Goal: Task Accomplishment & Management: Complete application form

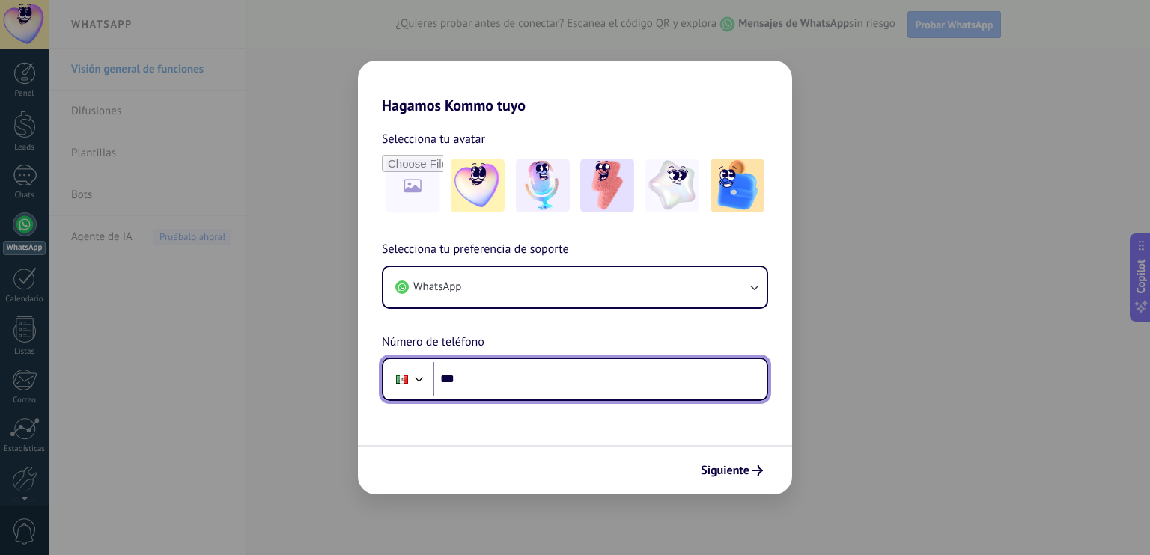
click at [621, 380] on input "***" at bounding box center [600, 379] width 334 height 34
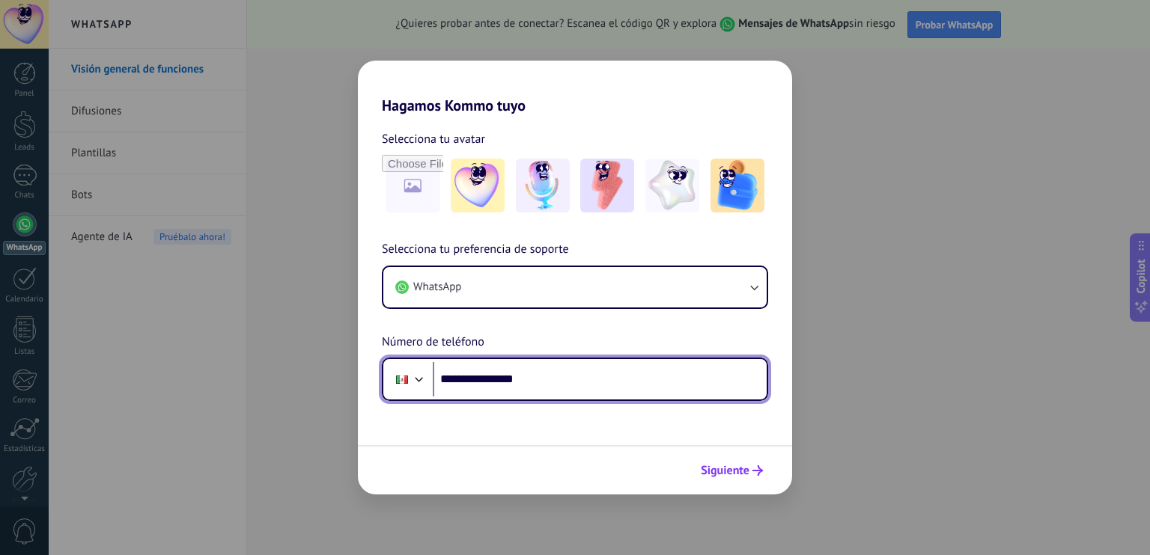
type input "**********"
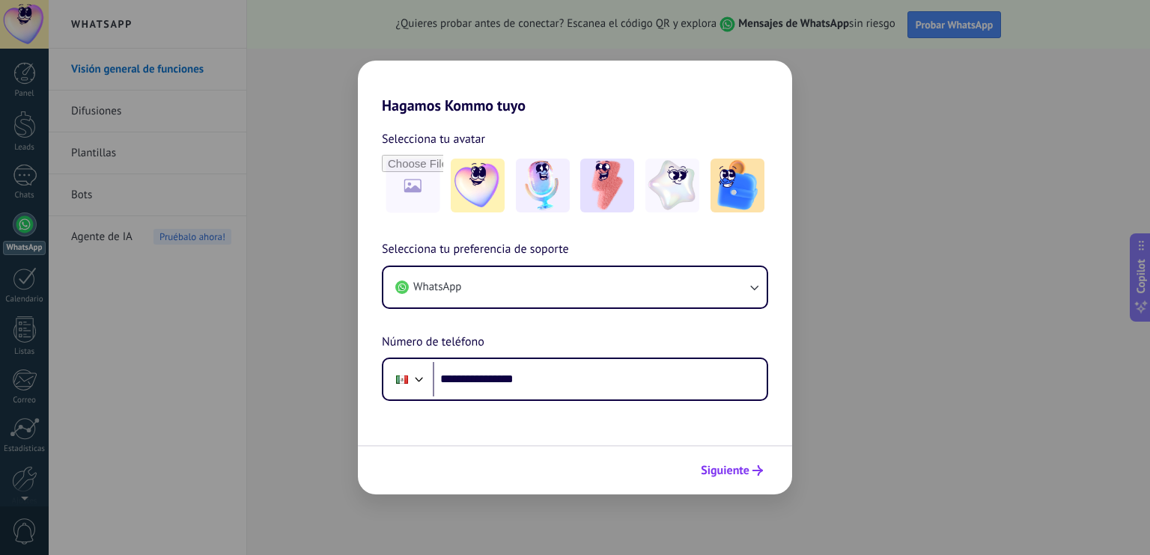
click at [730, 472] on span "Siguiente" at bounding box center [725, 471] width 49 height 10
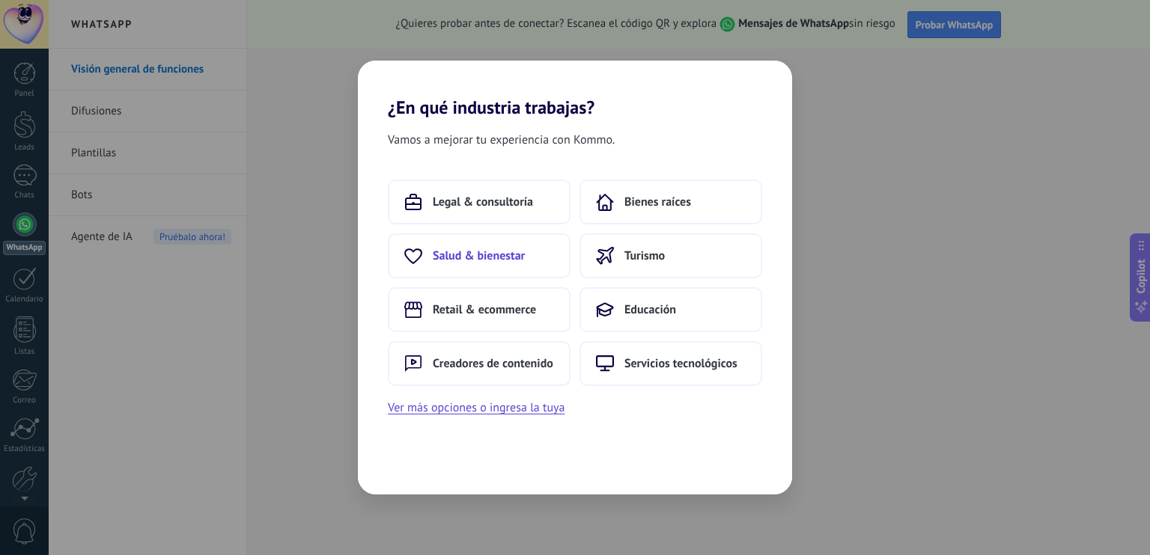
click at [537, 251] on button "Salud & bienestar" at bounding box center [479, 256] width 183 height 45
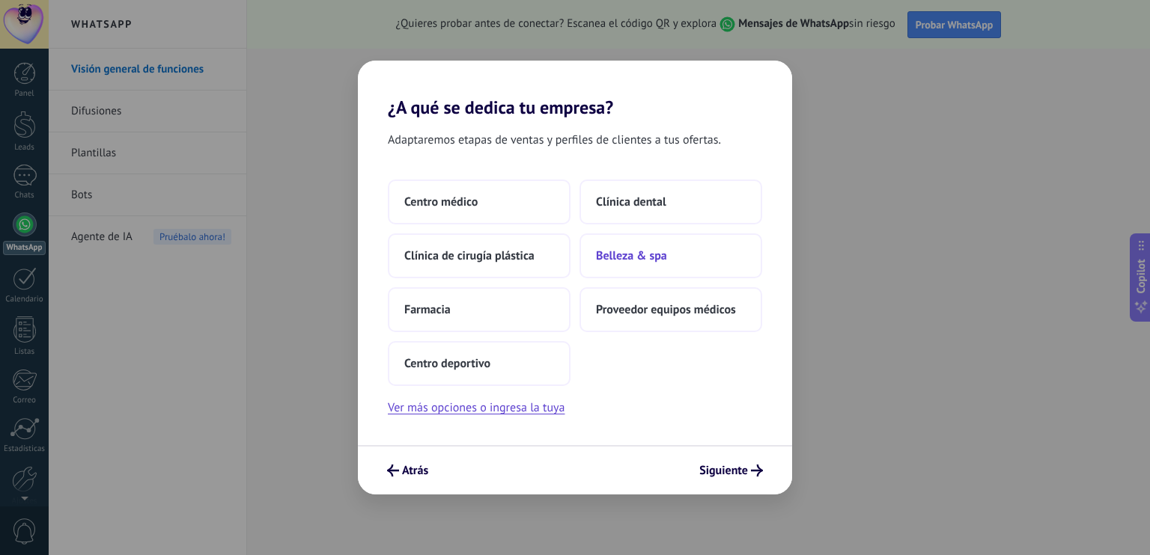
click at [673, 263] on button "Belleza & spa" at bounding box center [670, 256] width 183 height 45
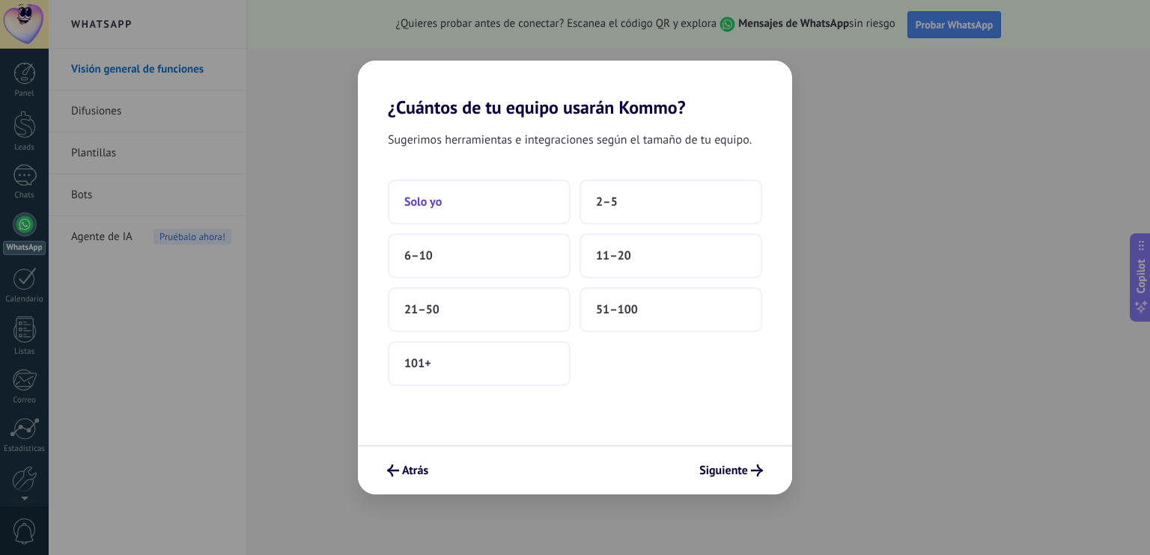
click at [492, 202] on button "Solo yo" at bounding box center [479, 202] width 183 height 45
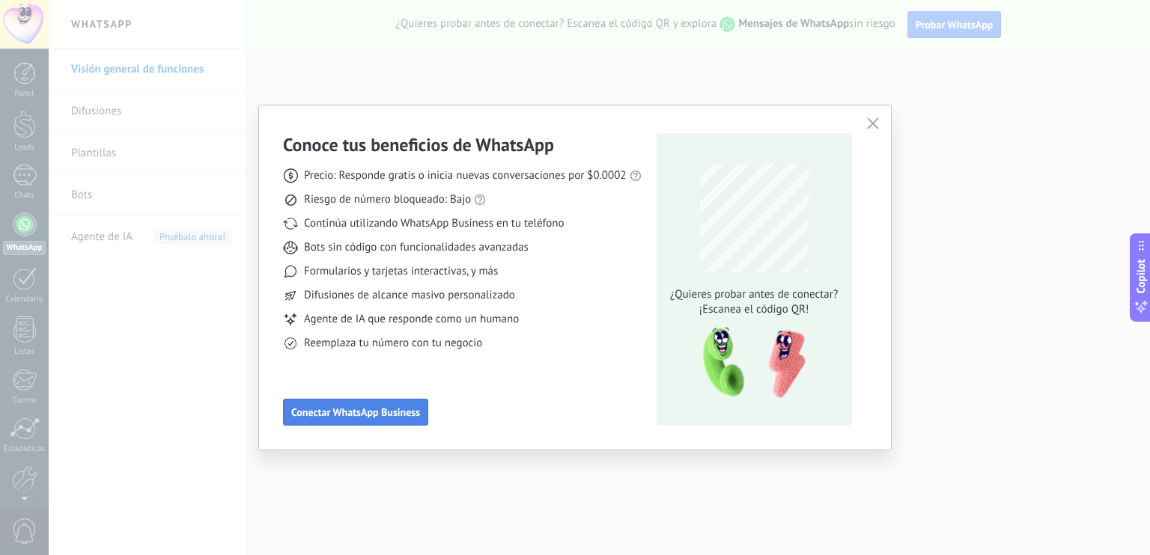
click at [365, 411] on span "Conectar WhatsApp Business" at bounding box center [355, 412] width 129 height 10
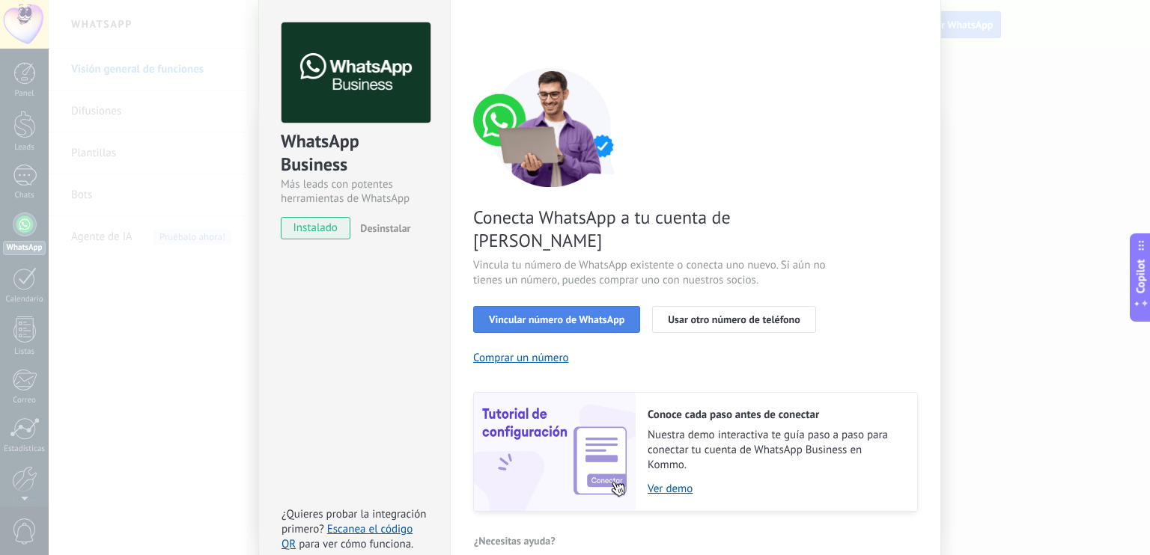
scroll to position [59, 0]
click at [555, 315] on span "Vincular número de WhatsApp" at bounding box center [556, 320] width 135 height 10
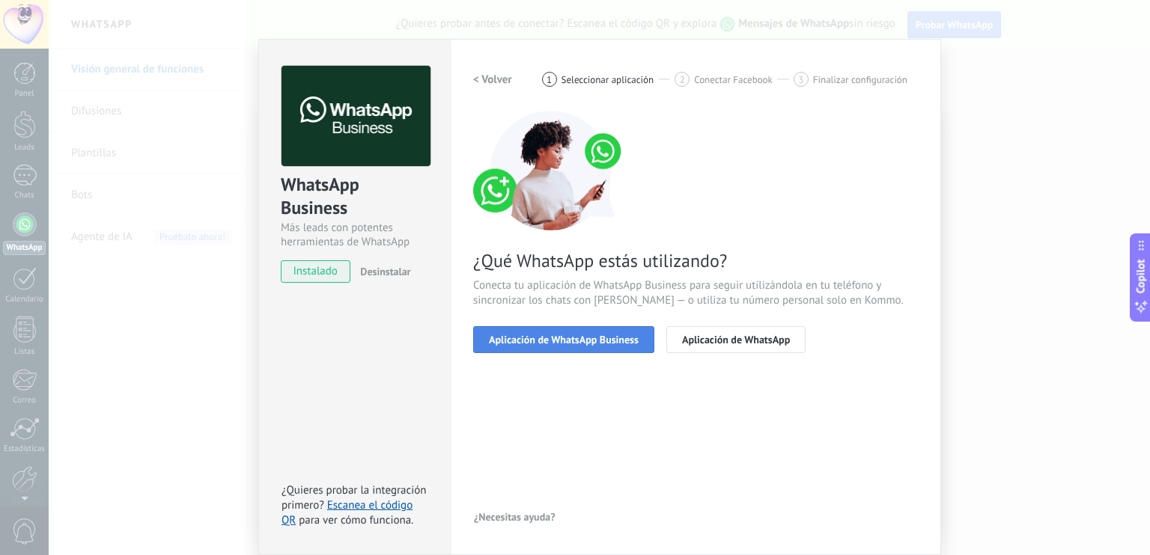
click at [542, 343] on span "Aplicación de WhatsApp Business" at bounding box center [564, 340] width 150 height 10
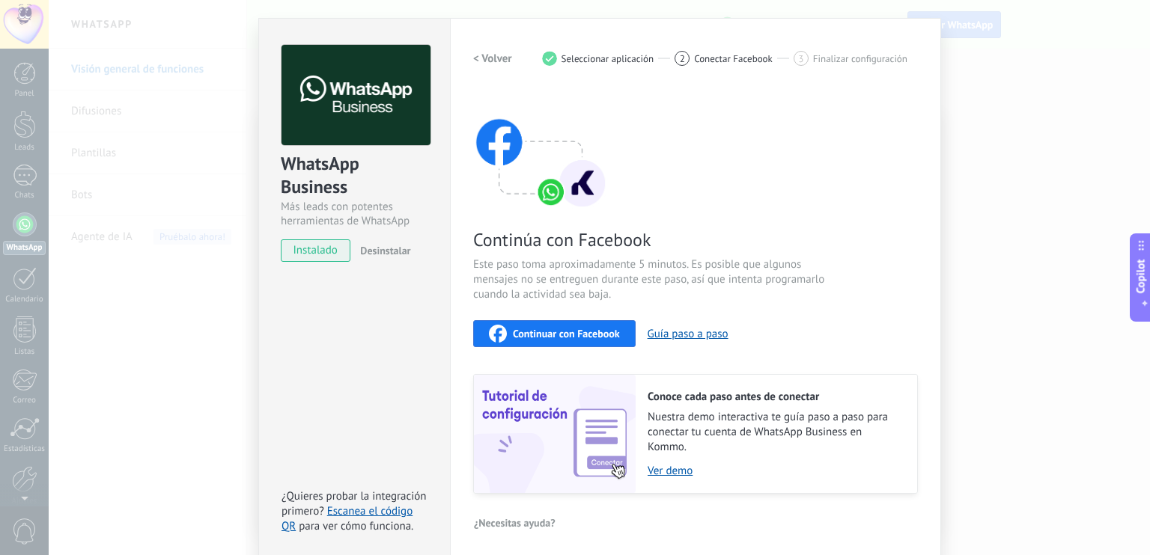
scroll to position [42, 0]
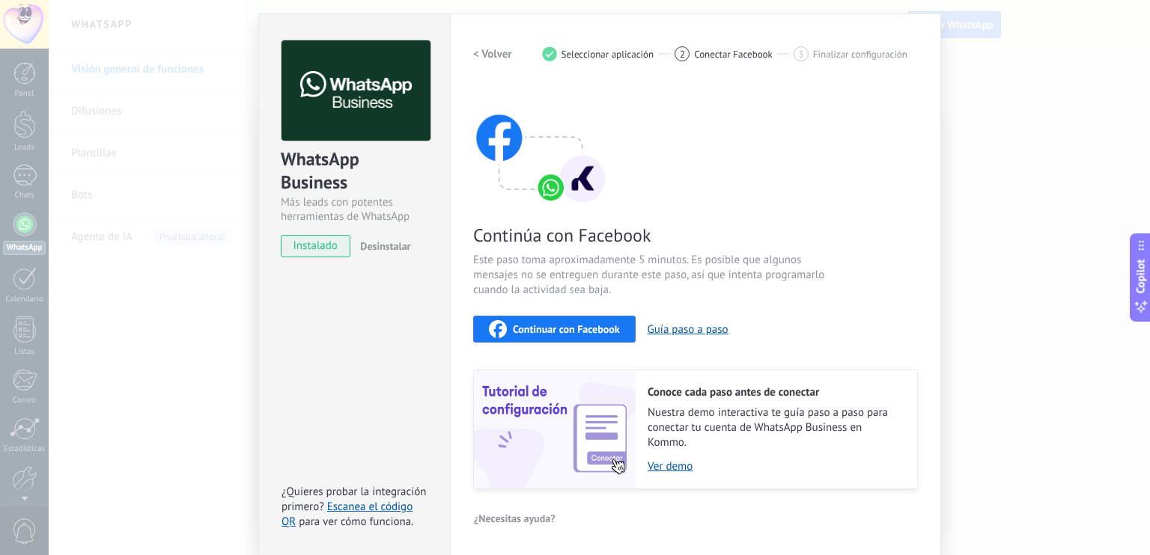
click at [545, 336] on div "Continuar con Facebook" at bounding box center [554, 329] width 131 height 18
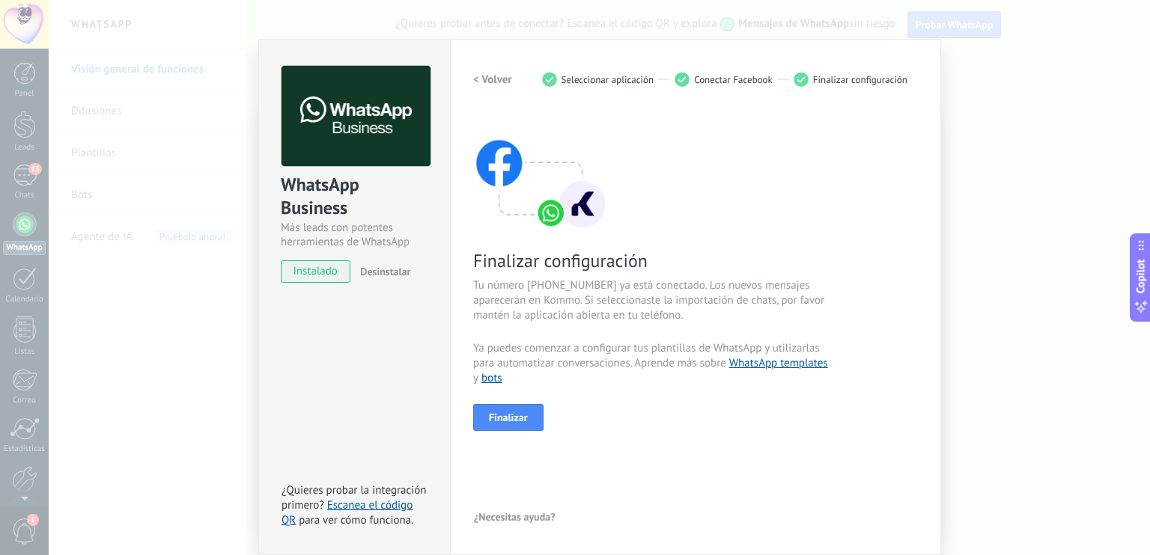
scroll to position [16, 0]
click at [516, 415] on span "Finalizar" at bounding box center [508, 417] width 39 height 10
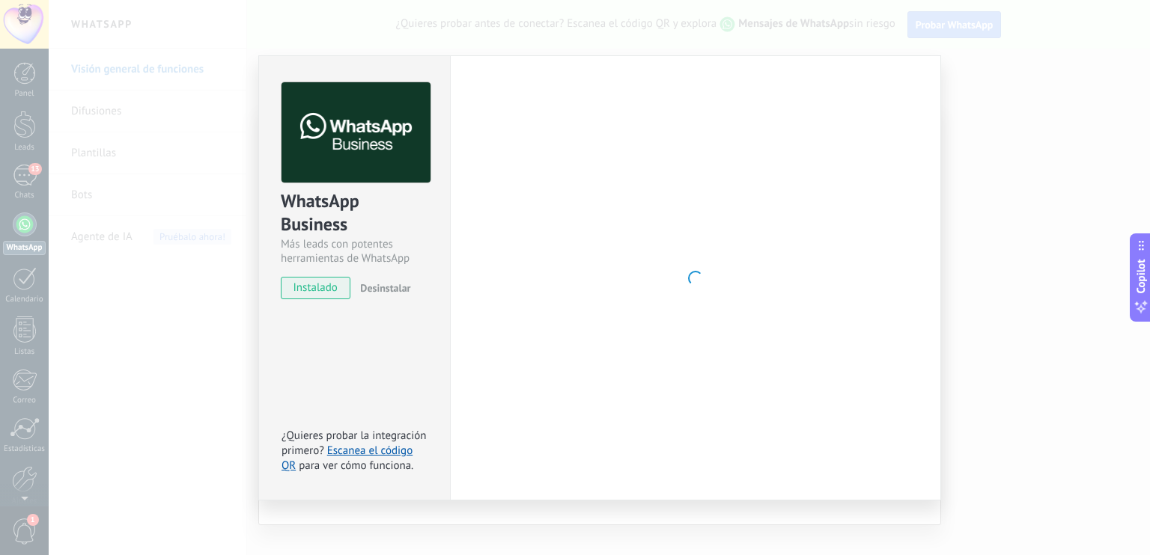
scroll to position [0, 0]
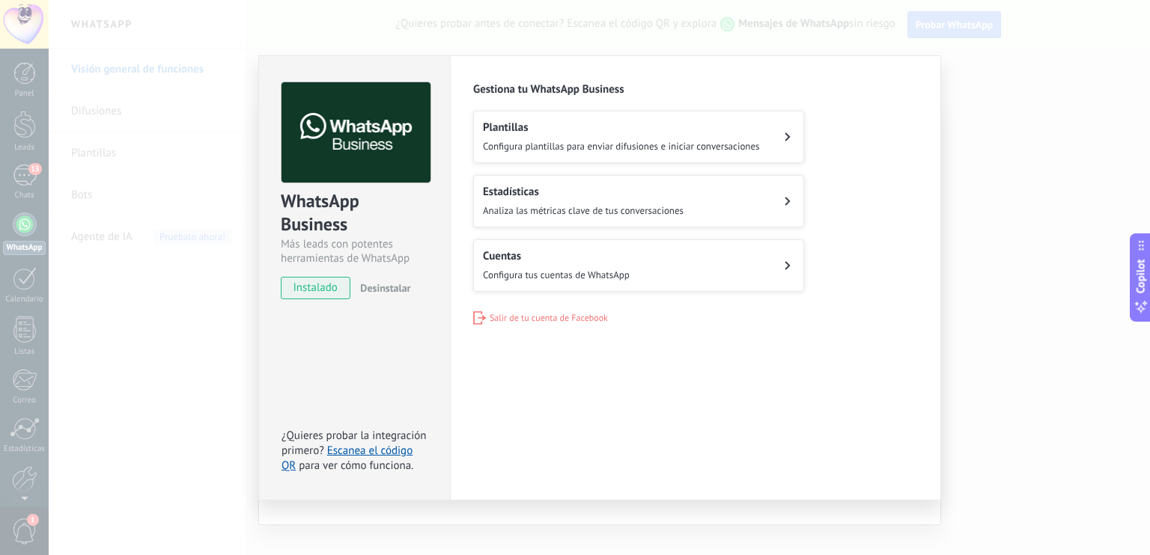
click at [774, 136] on button "Plantillas Configura plantillas para enviar difusiones e iniciar conversaciones" at bounding box center [638, 137] width 331 height 52
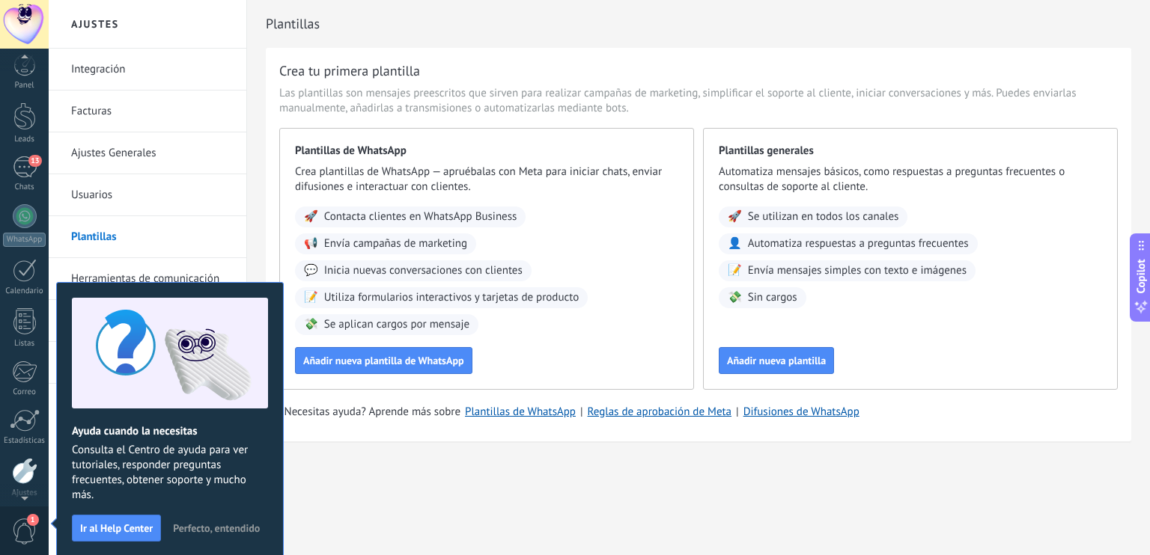
scroll to position [66, 0]
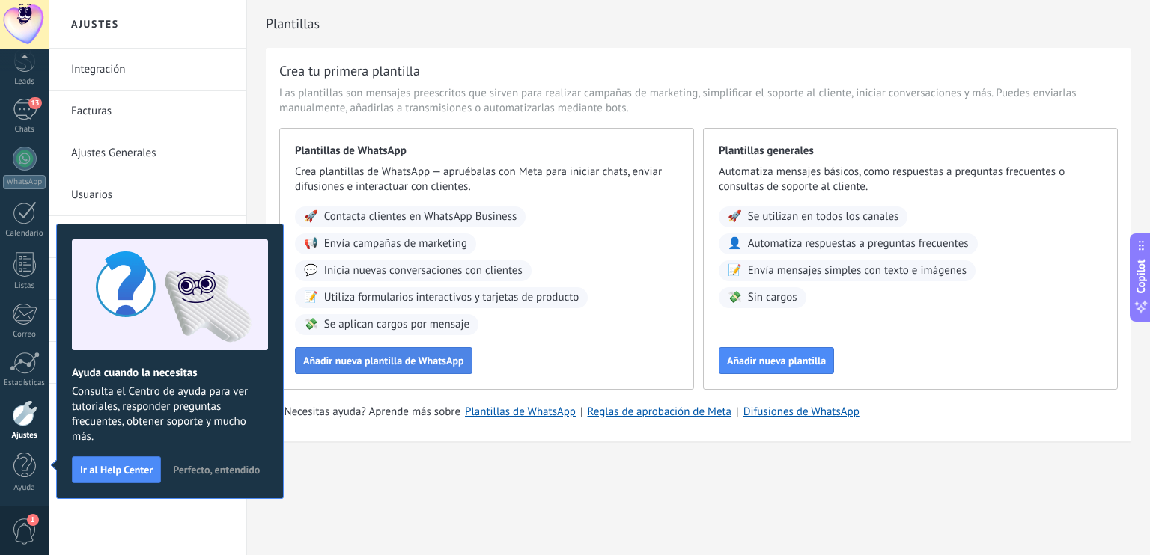
click at [403, 359] on span "Añadir nueva plantilla de WhatsApp" at bounding box center [383, 361] width 161 height 10
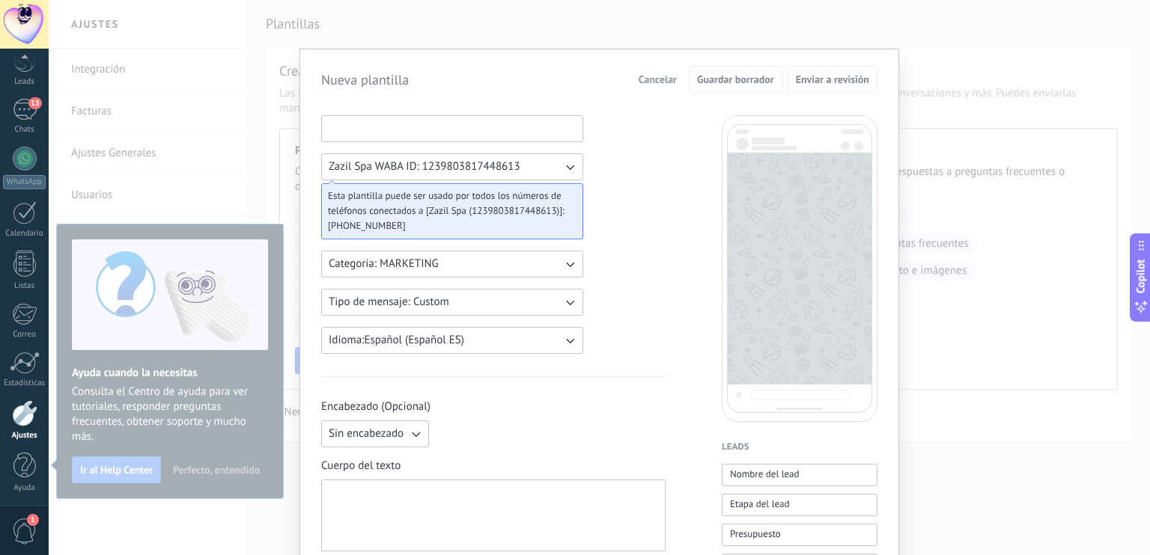
click at [446, 125] on input at bounding box center [452, 128] width 260 height 24
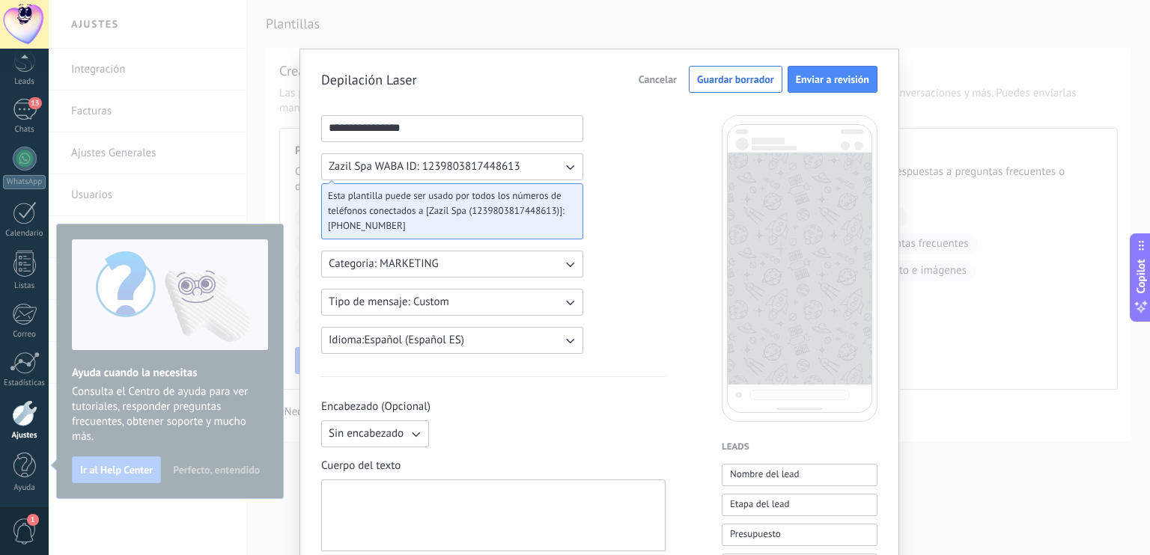
type input "**********"
click at [494, 265] on button "Categoria: MARKETING" at bounding box center [452, 264] width 262 height 27
click at [477, 288] on li "MARKETING" at bounding box center [447, 289] width 270 height 25
click at [475, 299] on button "Tipo de mensaje: Custom" at bounding box center [452, 302] width 262 height 27
click at [475, 299] on li "Custom" at bounding box center [447, 302] width 270 height 25
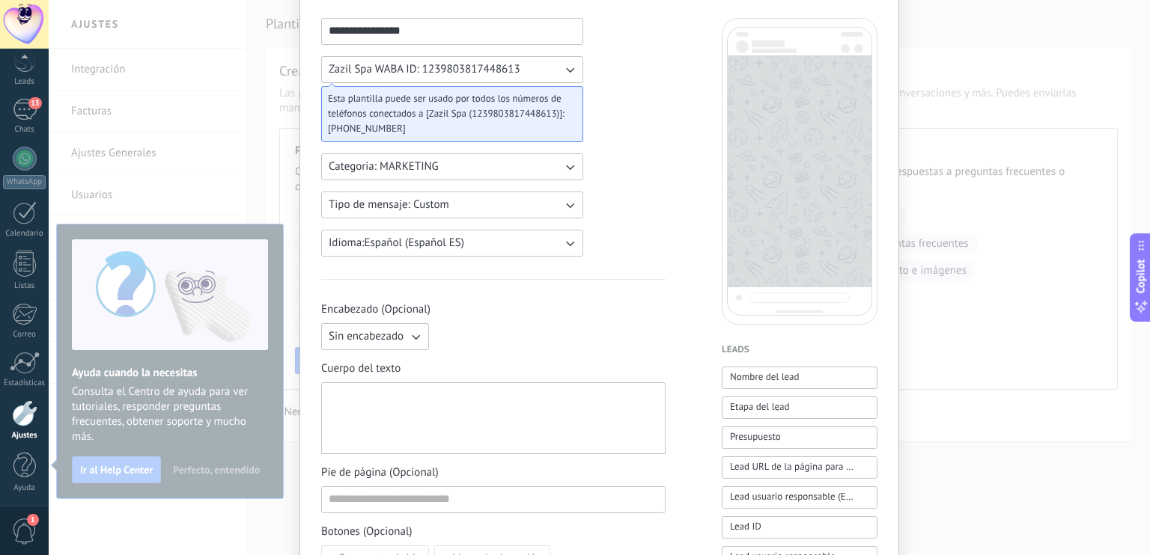
scroll to position [99, 0]
click at [415, 333] on icon "button" at bounding box center [415, 335] width 15 height 15
click at [497, 329] on div "Sin encabezado Sin encabezado Texto Imagen o archivo" at bounding box center [493, 335] width 344 height 27
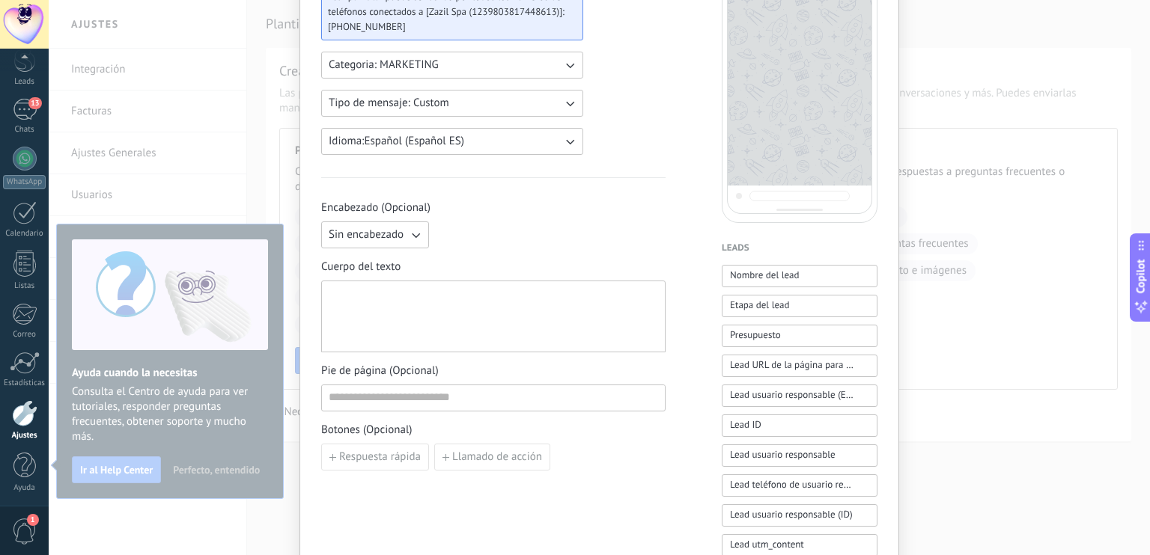
scroll to position [200, 0]
click at [496, 308] on div at bounding box center [493, 316] width 329 height 59
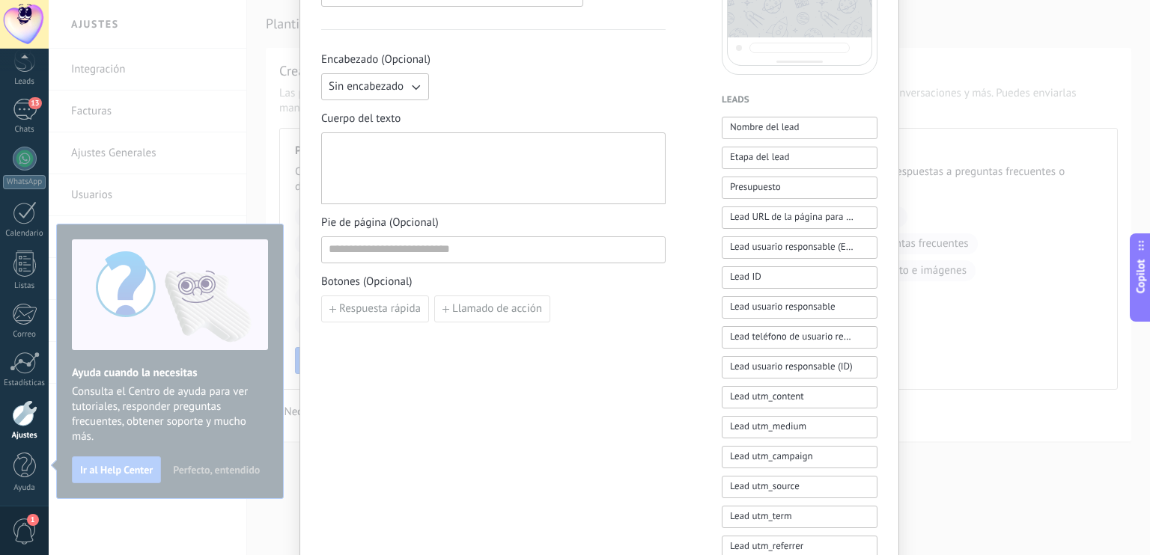
scroll to position [347, 0]
click at [412, 85] on icon "button" at bounding box center [415, 86] width 15 height 15
click at [387, 127] on li "Imagen o archivo" at bounding box center [370, 137] width 116 height 25
click at [494, 91] on label "Imagen o archivo" at bounding box center [508, 86] width 146 height 27
click at [435, 73] on input "Imagen o archivo" at bounding box center [435, 73] width 0 height 0
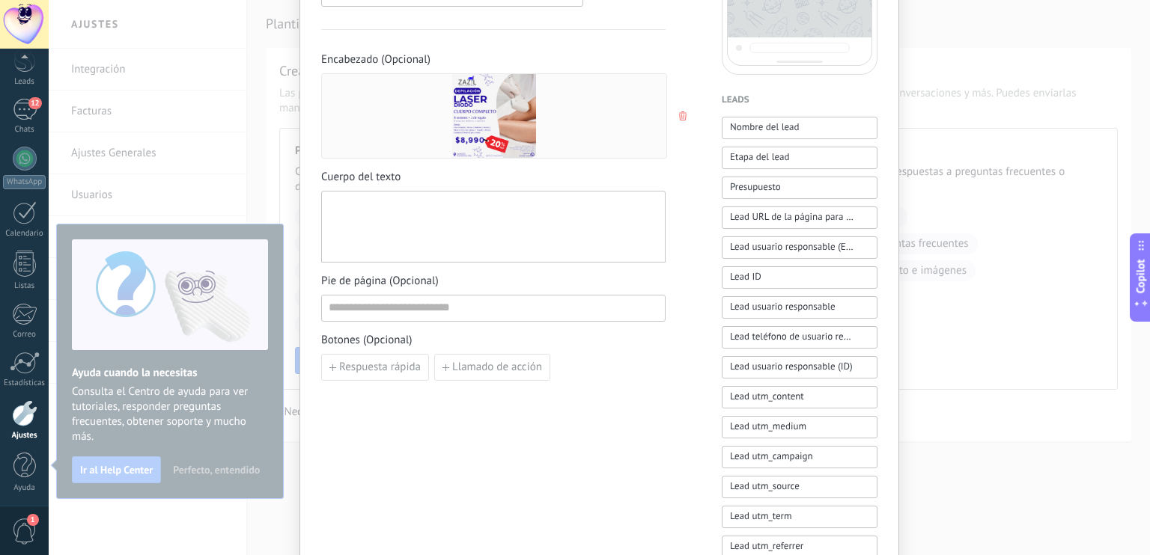
click at [433, 225] on div at bounding box center [493, 227] width 329 height 59
paste div
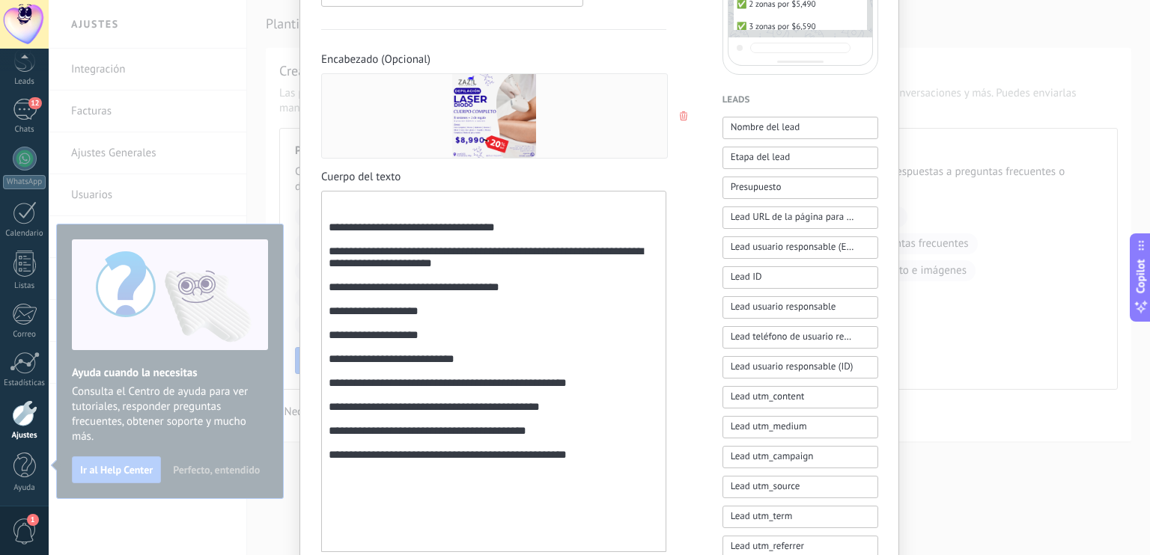
click at [477, 221] on div "**********" at bounding box center [494, 372] width 330 height 349
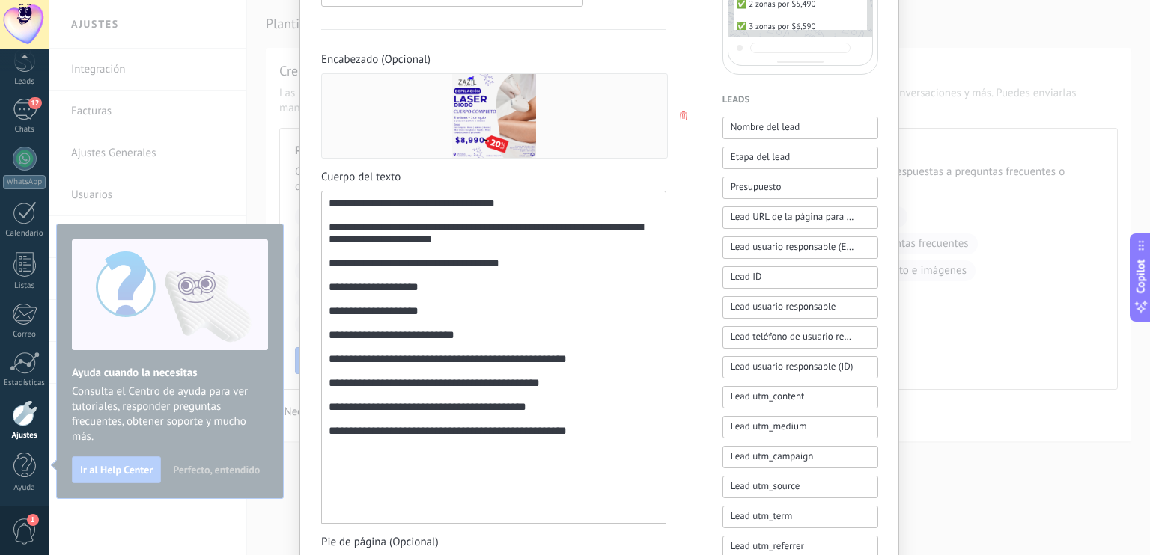
click at [430, 505] on div "**********" at bounding box center [494, 358] width 330 height 320
click at [336, 200] on div "**********" at bounding box center [494, 351] width 330 height 306
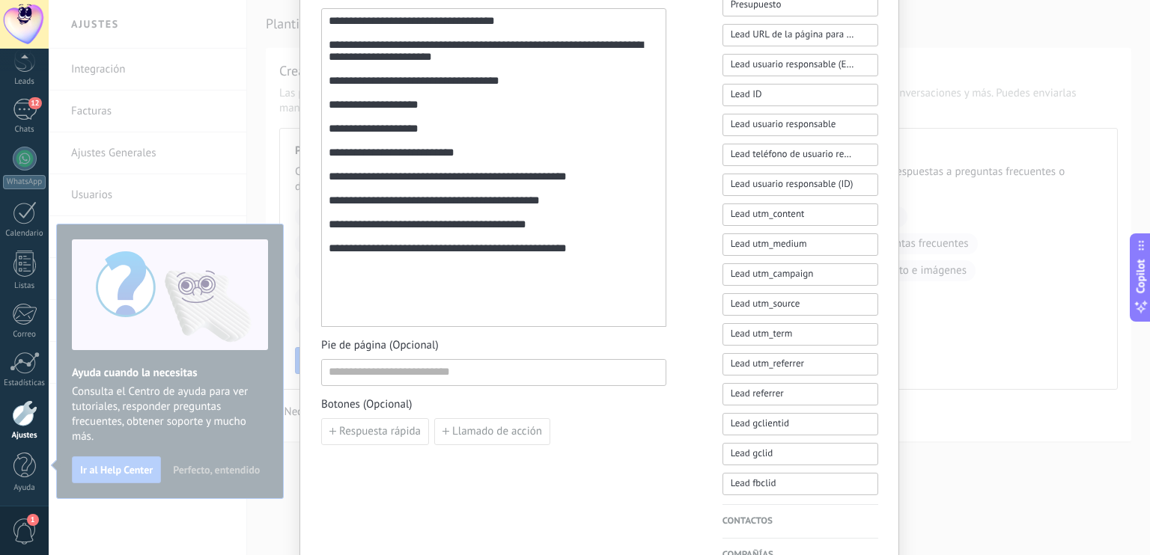
scroll to position [542, 0]
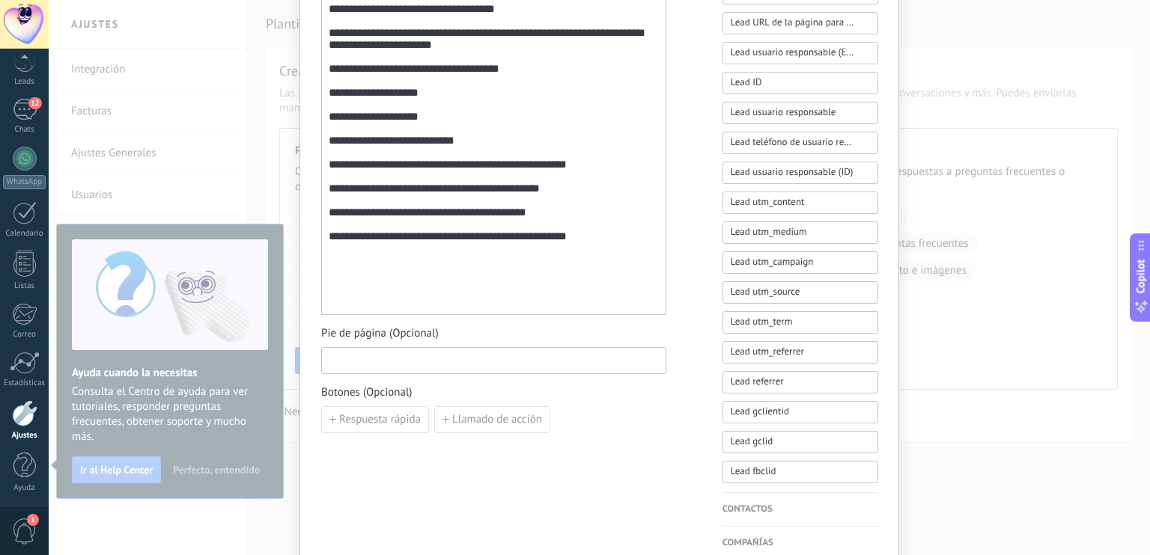
click at [440, 362] on input at bounding box center [494, 360] width 344 height 24
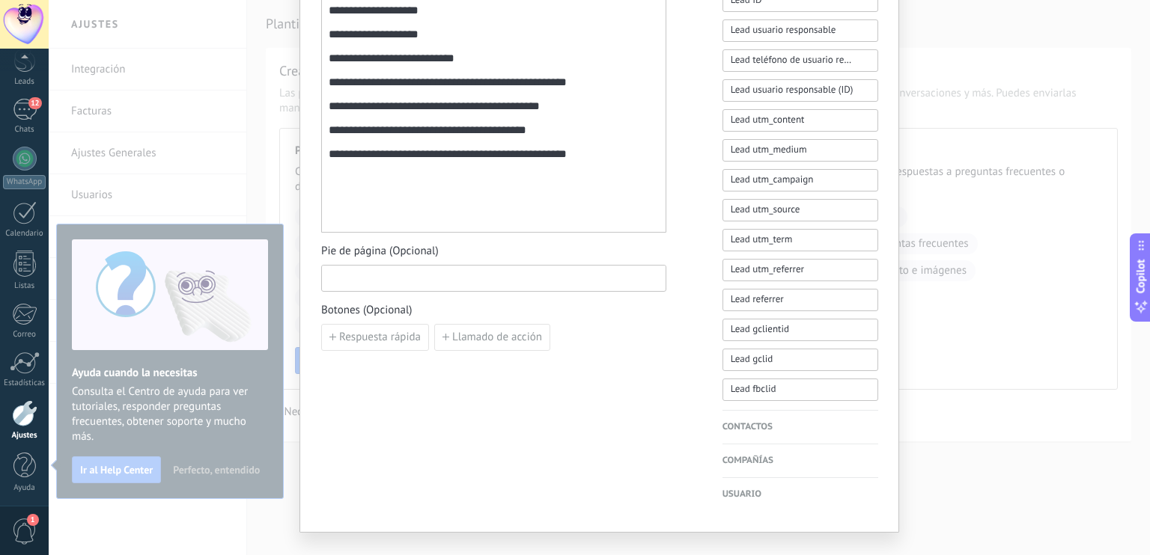
scroll to position [629, 0]
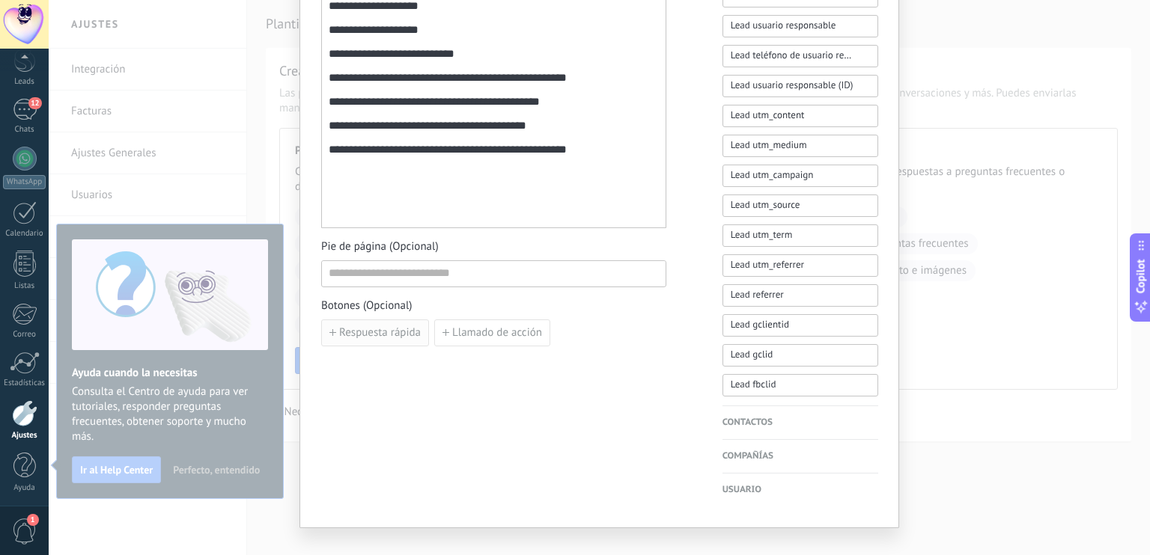
click at [389, 322] on button "Respuesta rápida" at bounding box center [375, 333] width 108 height 27
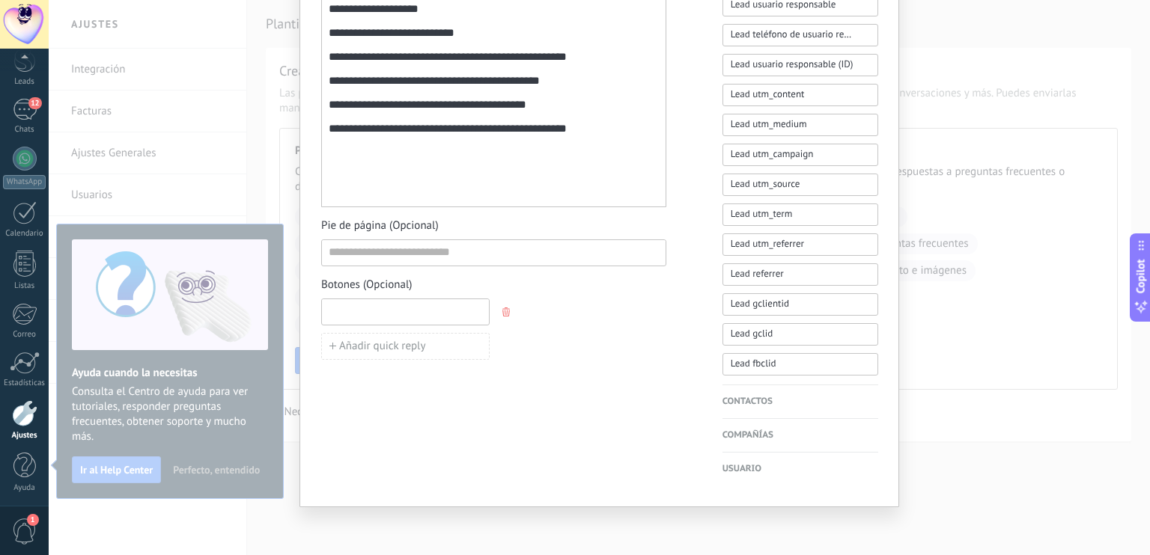
click at [449, 313] on input at bounding box center [405, 311] width 167 height 24
type input "**********"
click at [436, 341] on button "Añadir quick reply" at bounding box center [405, 346] width 168 height 27
click at [436, 341] on input at bounding box center [405, 346] width 167 height 24
type input "**********"
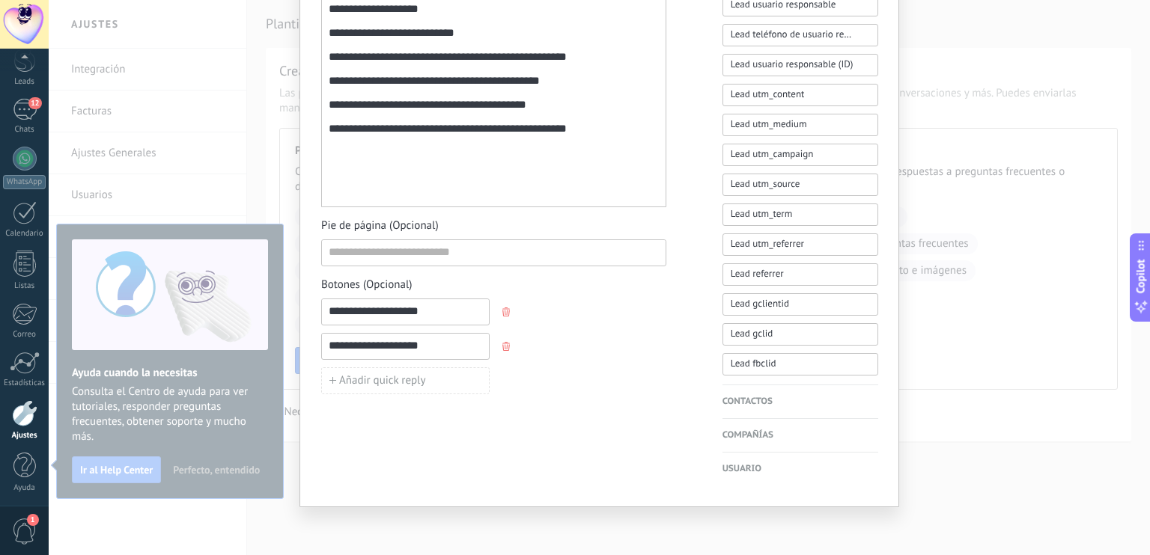
click at [502, 345] on icon "button" at bounding box center [505, 346] width 7 height 9
click at [505, 311] on icon "button" at bounding box center [505, 312] width 7 height 9
click at [472, 311] on span "Llamado de acción" at bounding box center [497, 312] width 90 height 10
click at [679, 311] on icon "button" at bounding box center [682, 312] width 7 height 9
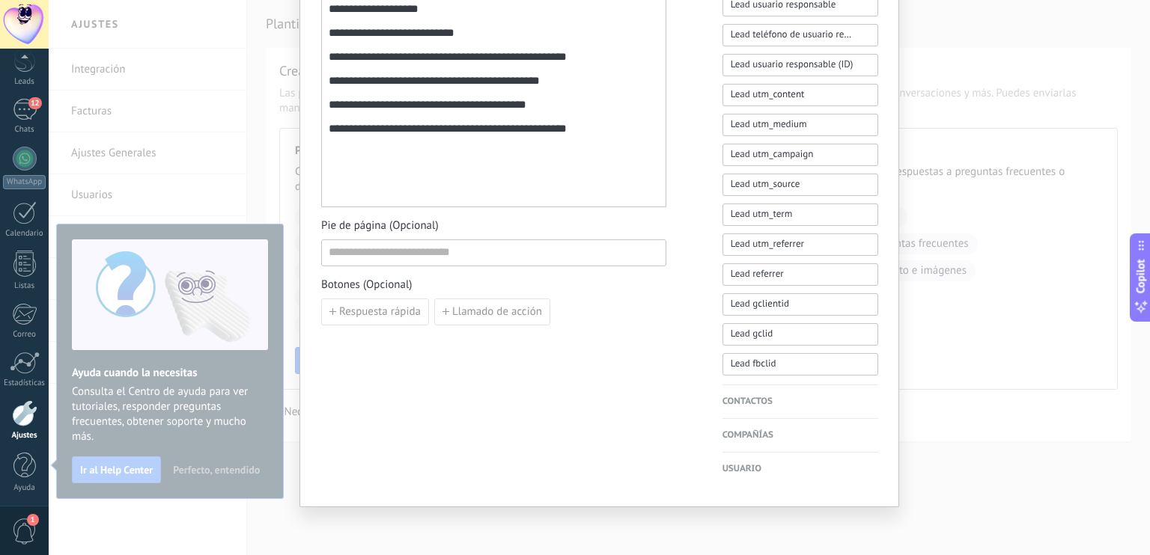
click at [739, 393] on div "Contactos Nombre del contacto Nombre Apellido Contacto ID Contacto usuario resp…" at bounding box center [800, 402] width 156 height 34
click at [740, 403] on h4 "Contactos" at bounding box center [800, 401] width 156 height 15
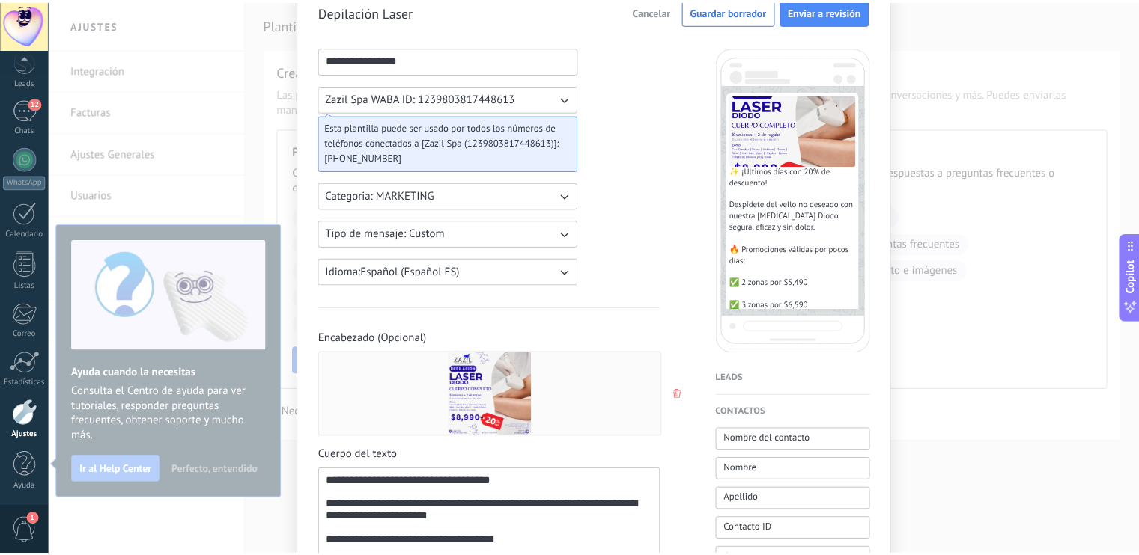
scroll to position [0, 0]
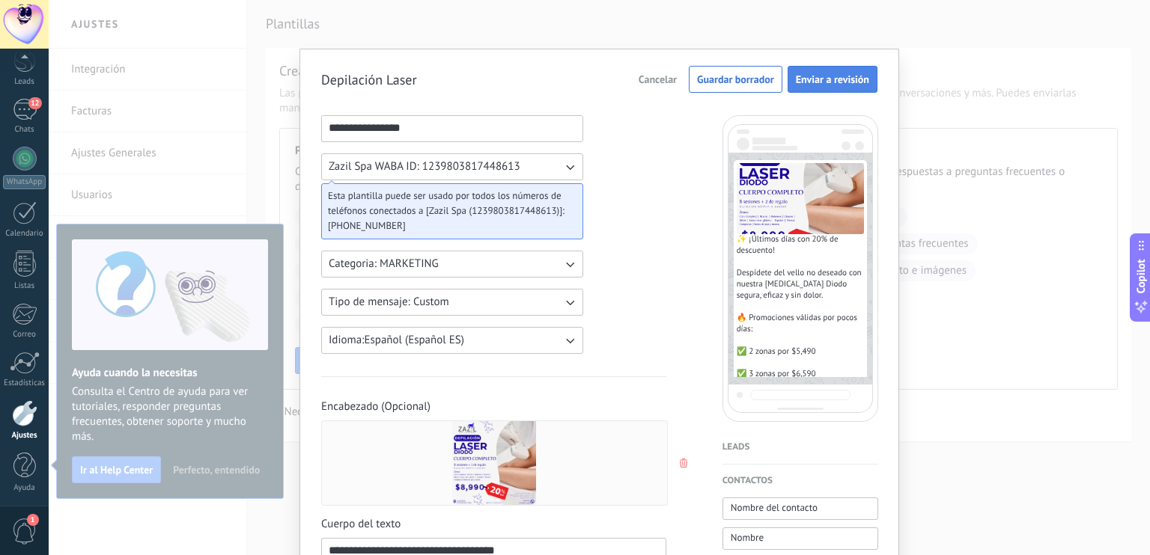
click at [832, 71] on button "Enviar a revisión" at bounding box center [832, 79] width 90 height 27
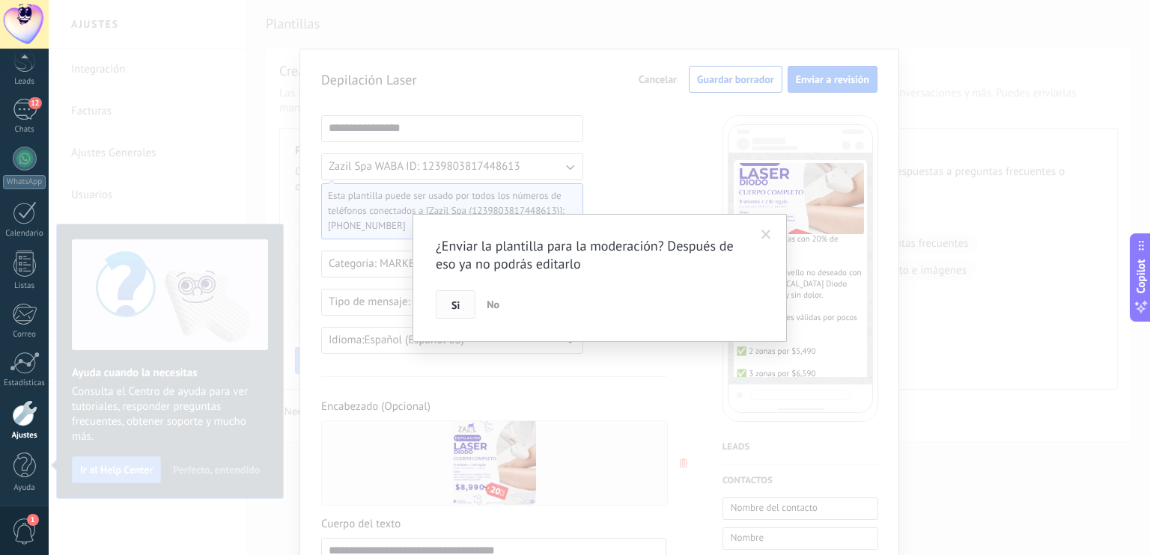
click at [443, 310] on button "Si" at bounding box center [456, 304] width 40 height 28
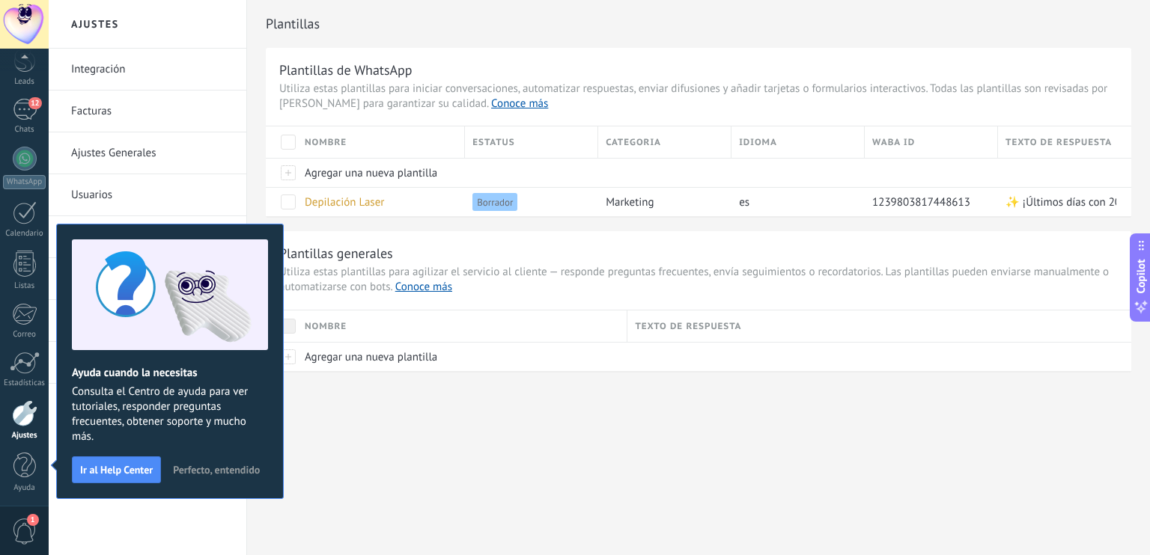
click at [207, 467] on span "Perfecto, entendido" at bounding box center [216, 470] width 87 height 10
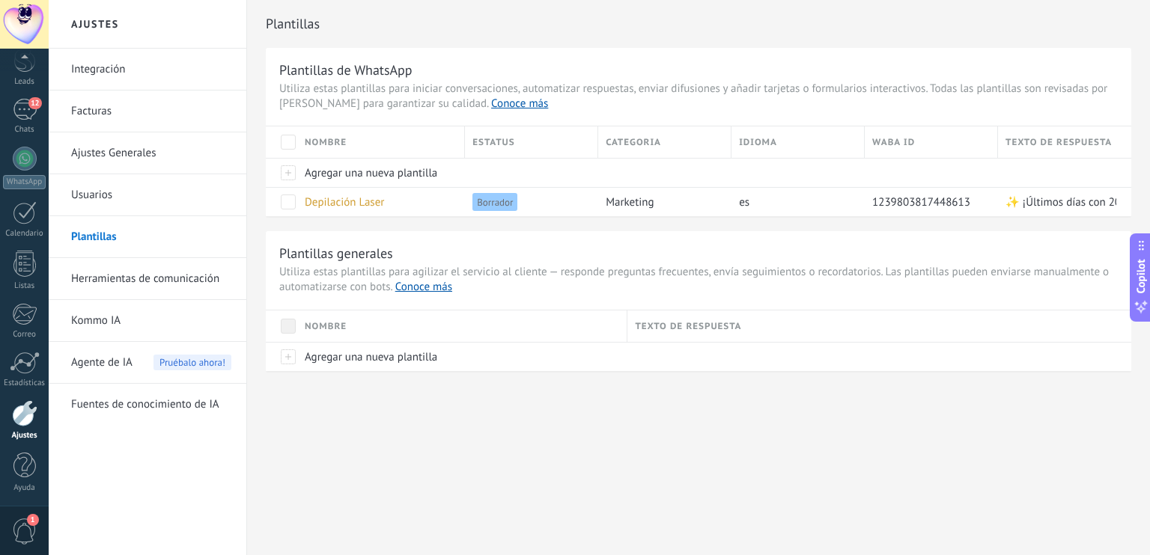
click at [160, 279] on link "Herramientas de comunicación" at bounding box center [151, 279] width 160 height 42
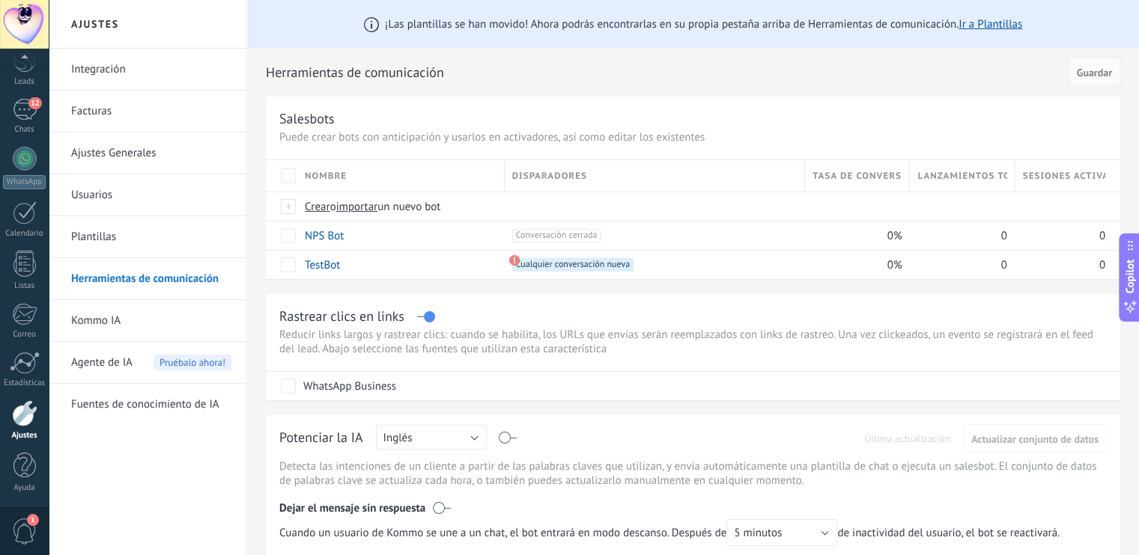
click at [110, 237] on link "Plantillas" at bounding box center [151, 237] width 160 height 42
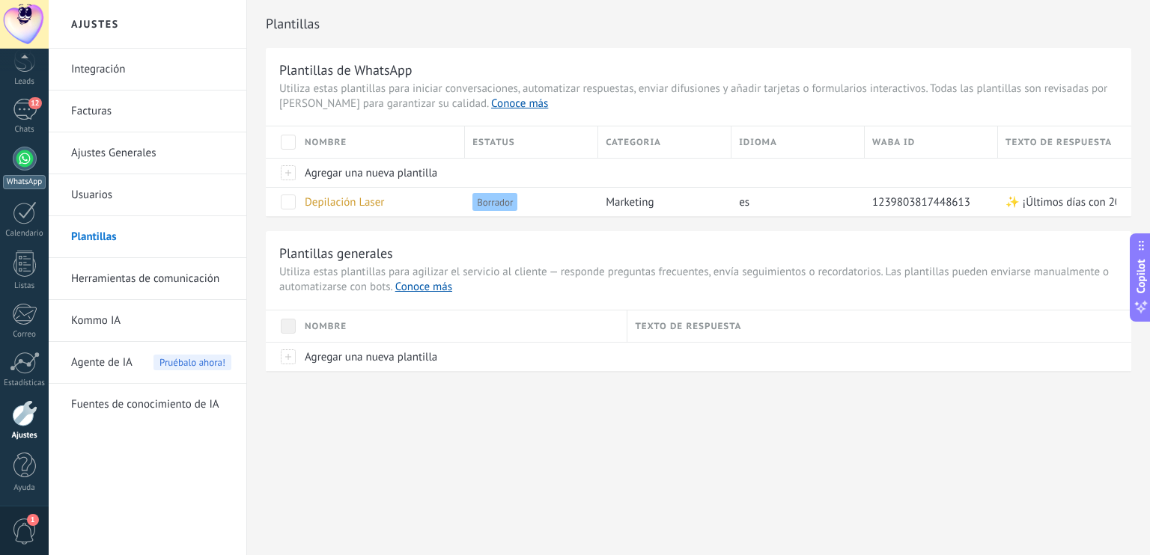
click at [27, 153] on div at bounding box center [25, 159] width 24 height 24
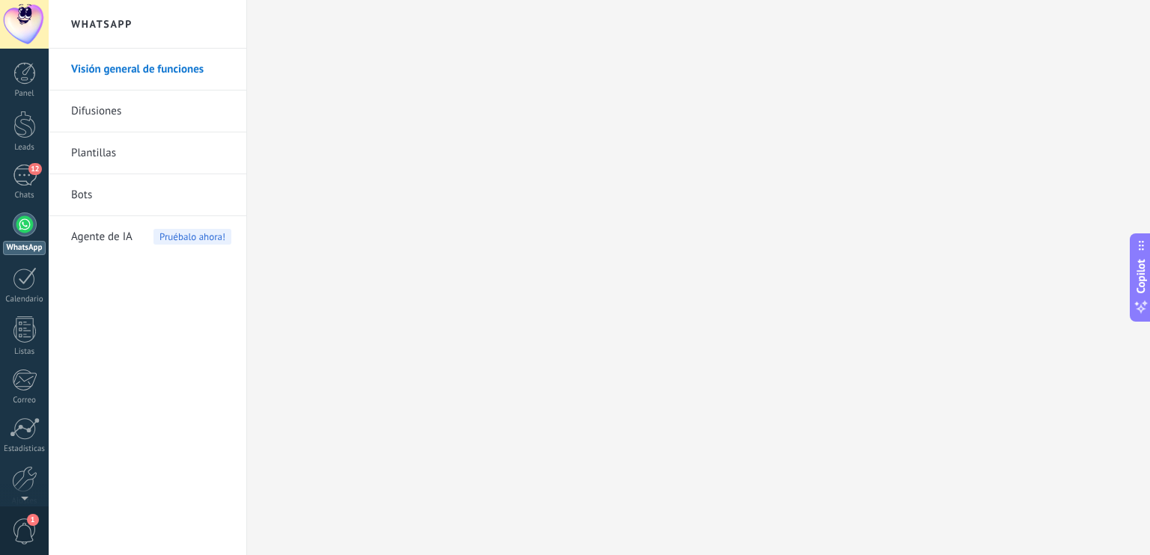
click at [117, 97] on link "Difusiones" at bounding box center [151, 112] width 160 height 42
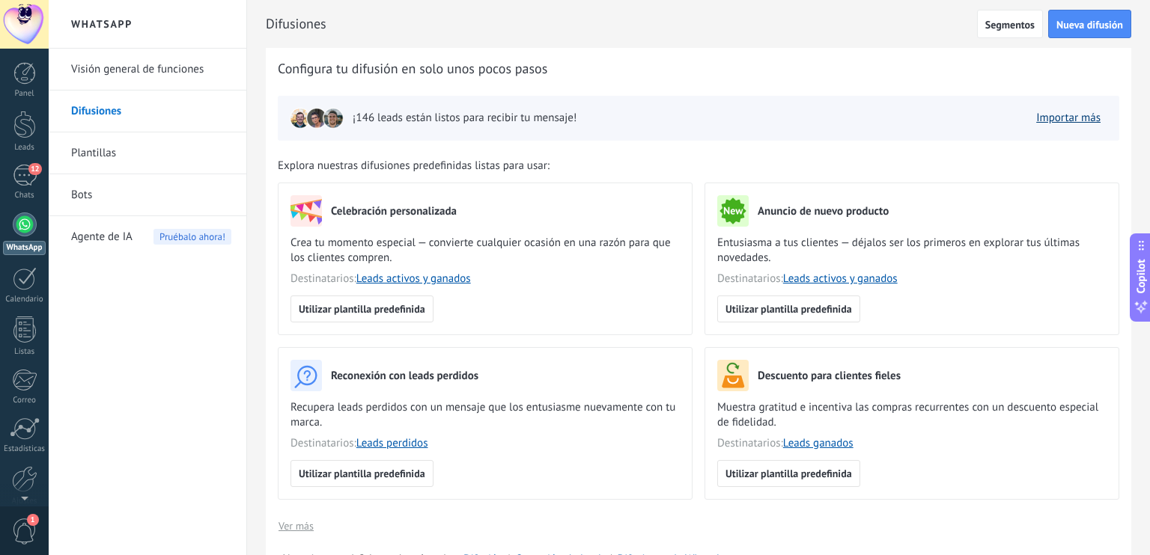
click at [1061, 125] on button "Importar más" at bounding box center [1068, 118] width 78 height 22
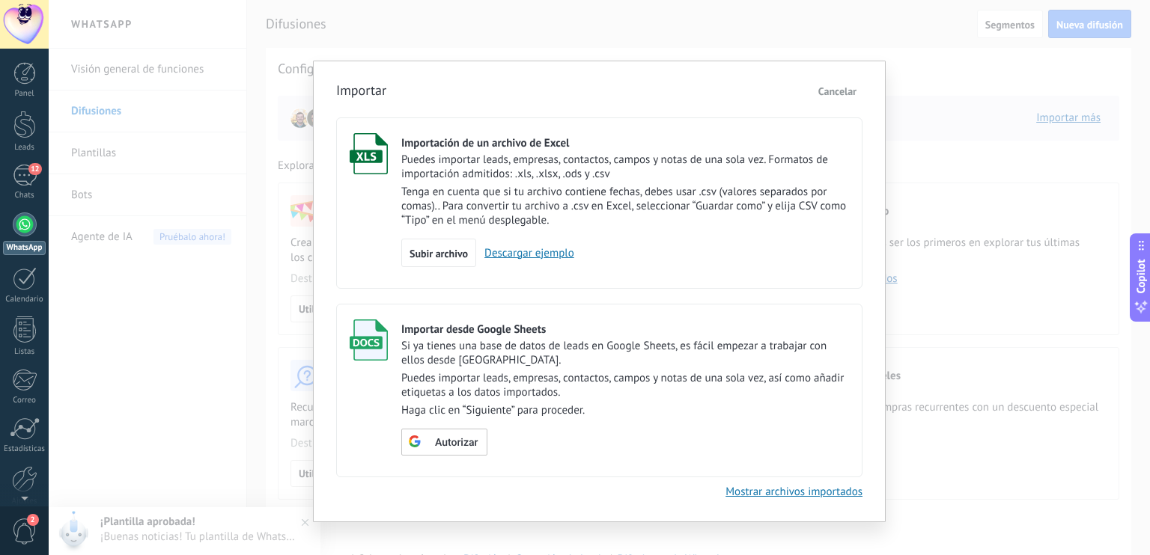
click at [841, 91] on span "Cancelar" at bounding box center [837, 91] width 38 height 13
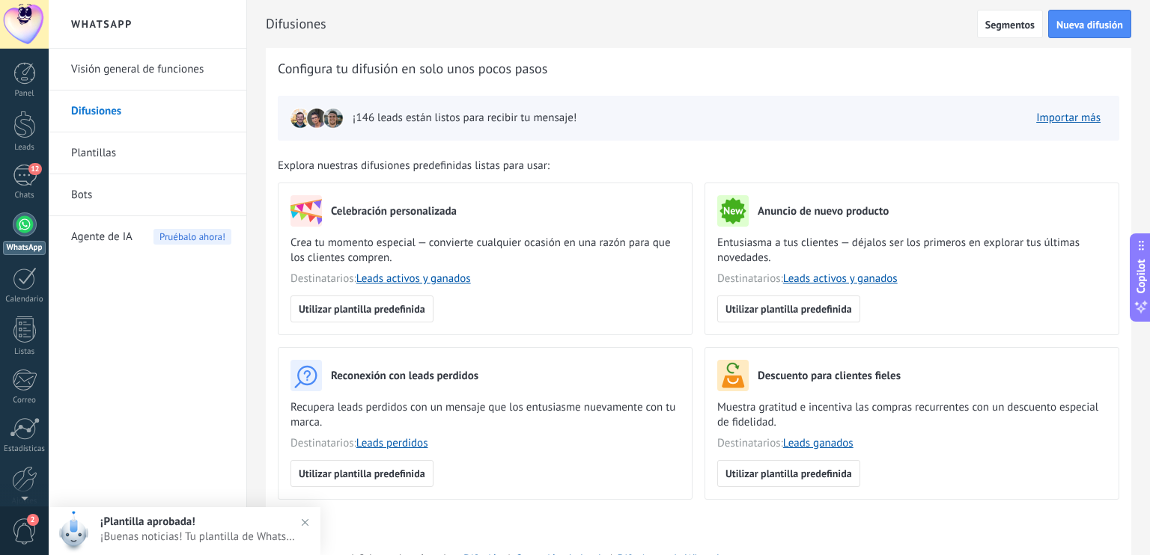
click at [475, 118] on span "¡146 leads están listos para recibir tu mensaje!" at bounding box center [465, 118] width 224 height 15
click at [30, 183] on div "12" at bounding box center [25, 176] width 24 height 22
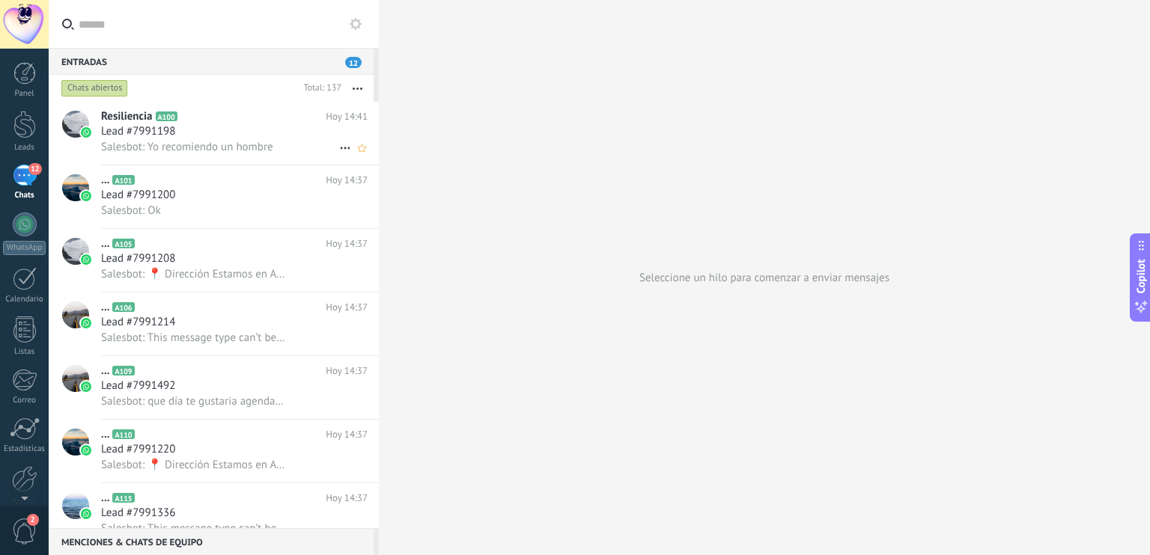
click at [252, 143] on span "Salesbot: Yo recomiendo un hombre" at bounding box center [187, 147] width 172 height 14
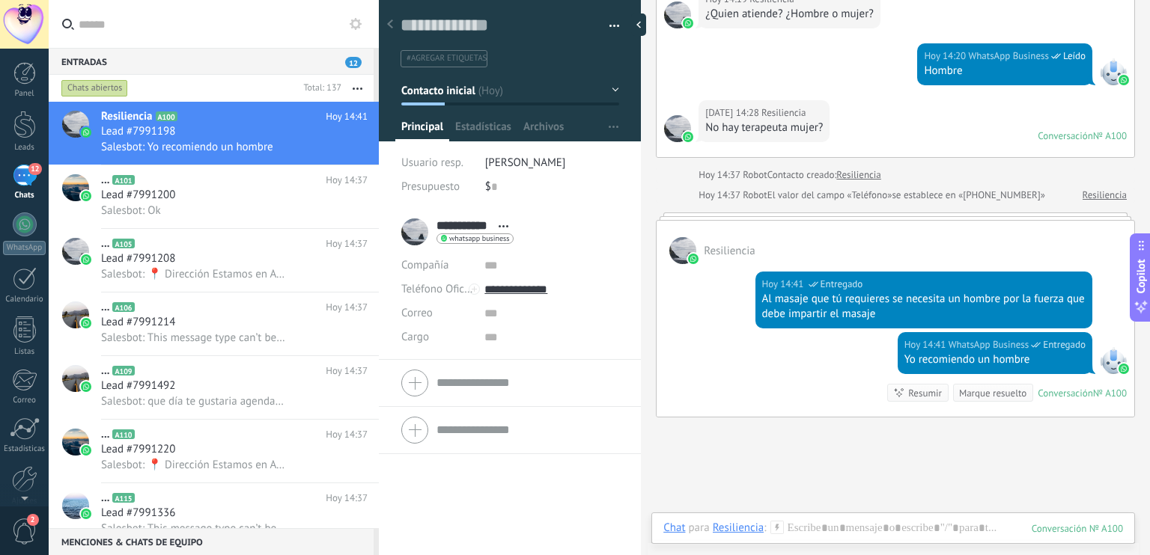
scroll to position [960, 0]
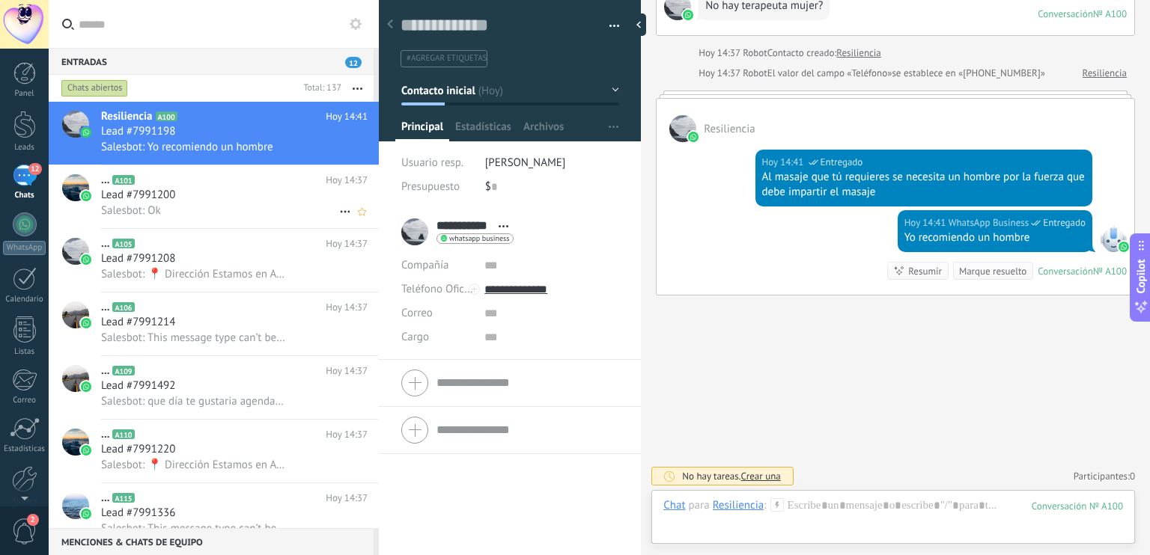
click at [213, 190] on div "Lead #7991200" at bounding box center [234, 195] width 266 height 15
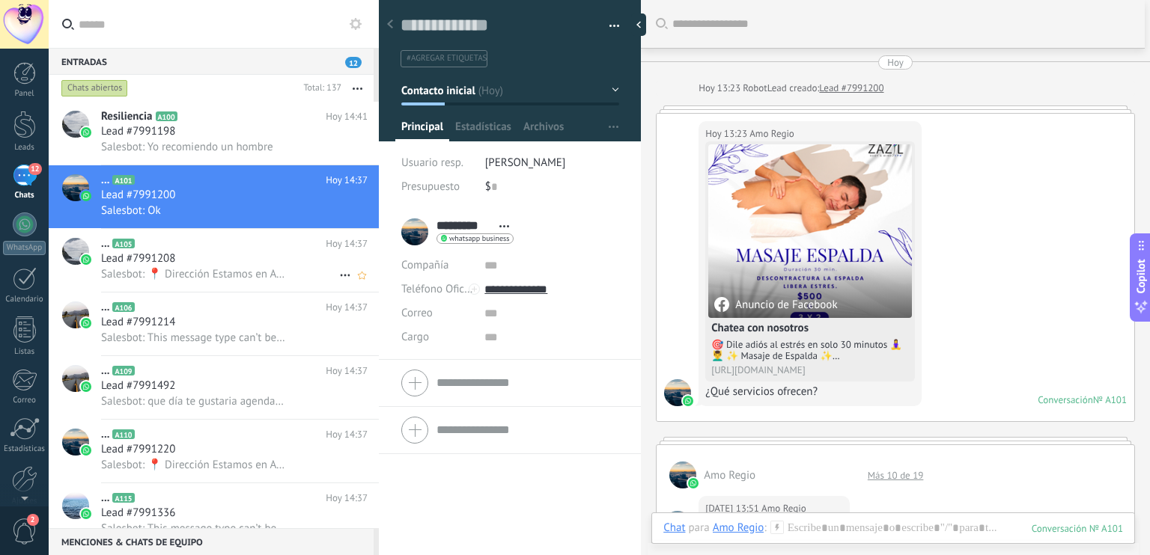
click at [212, 271] on span "Salesbot: 📍 Dirección Estamos en Av. Fundidora 200, Local 2-L02, Edificio Punta…" at bounding box center [193, 274] width 184 height 14
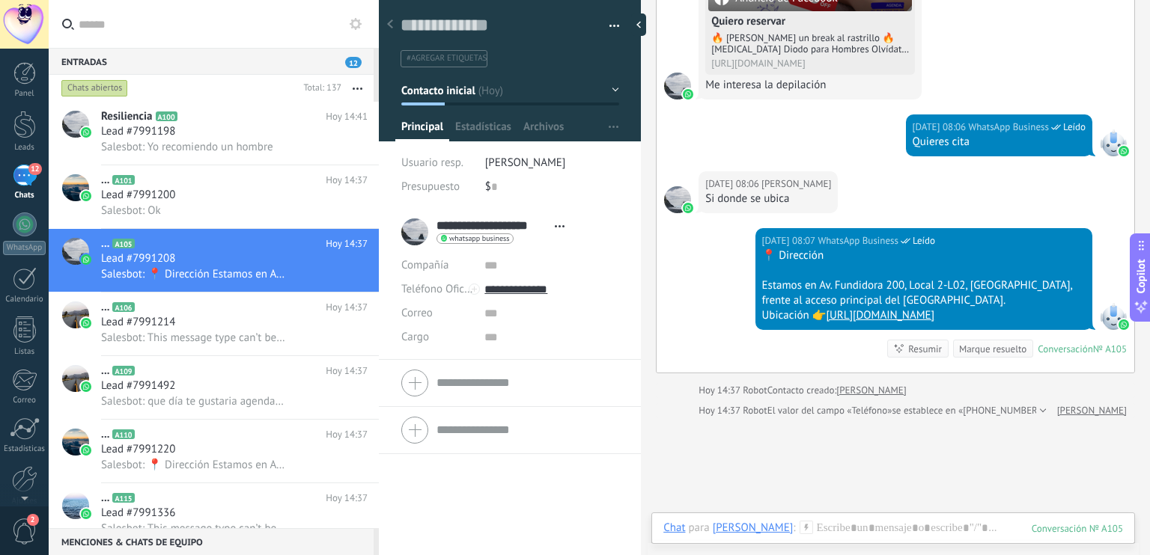
scroll to position [793, 0]
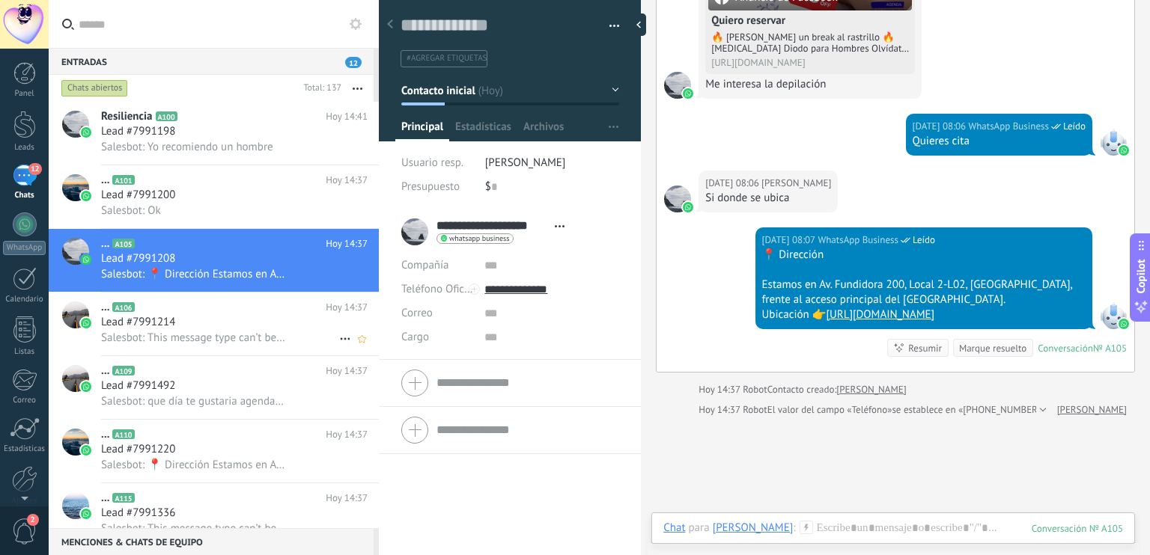
click at [250, 330] on div "Lead #7991214" at bounding box center [234, 322] width 266 height 15
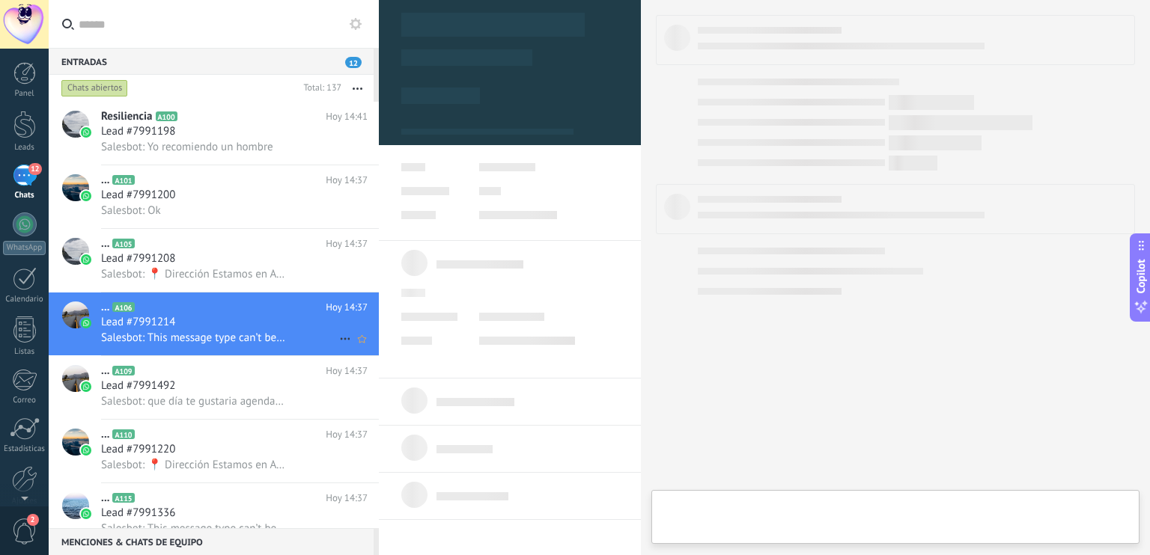
type textarea "**********"
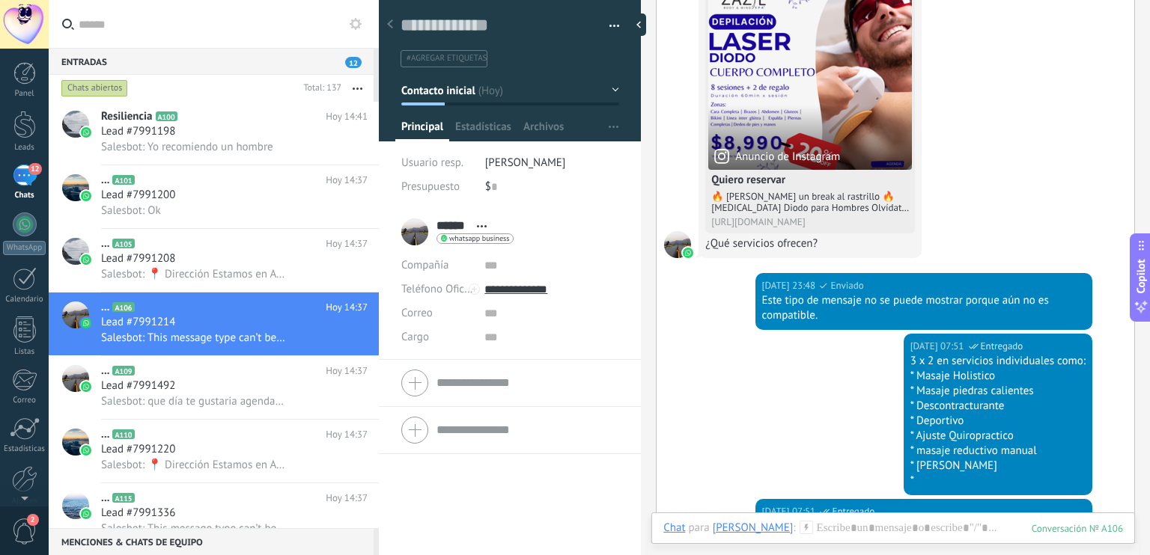
scroll to position [812, 0]
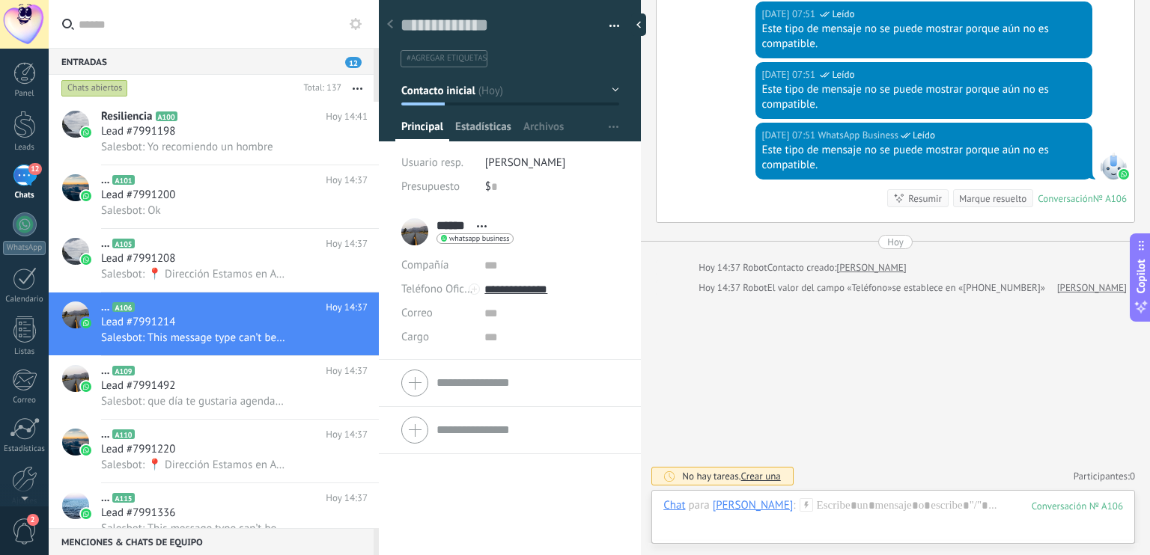
click at [484, 132] on span "Estadísticas" at bounding box center [483, 131] width 56 height 22
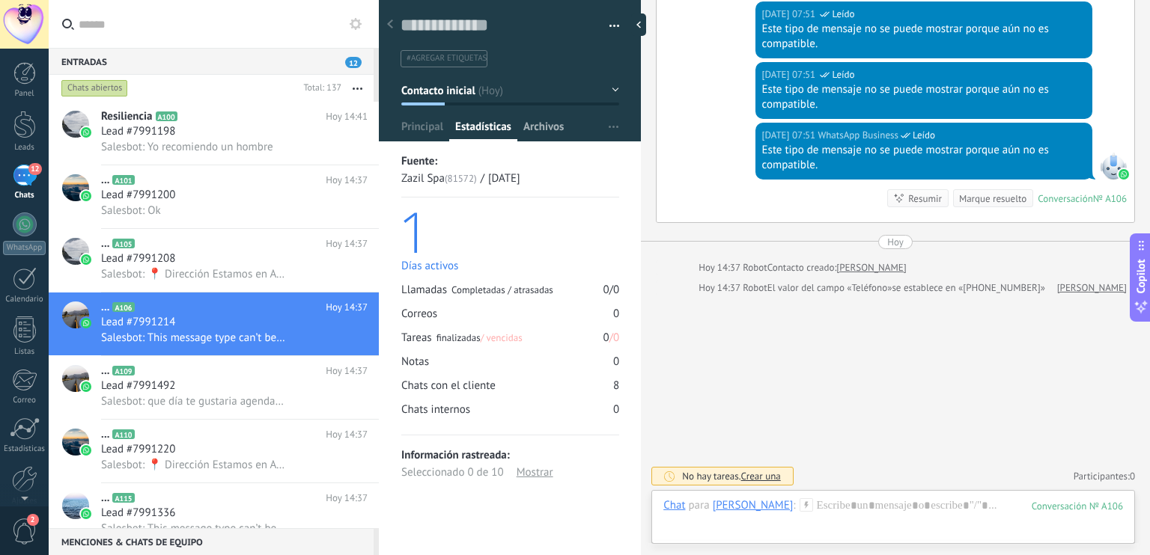
click at [539, 127] on span "Archivos" at bounding box center [543, 131] width 40 height 22
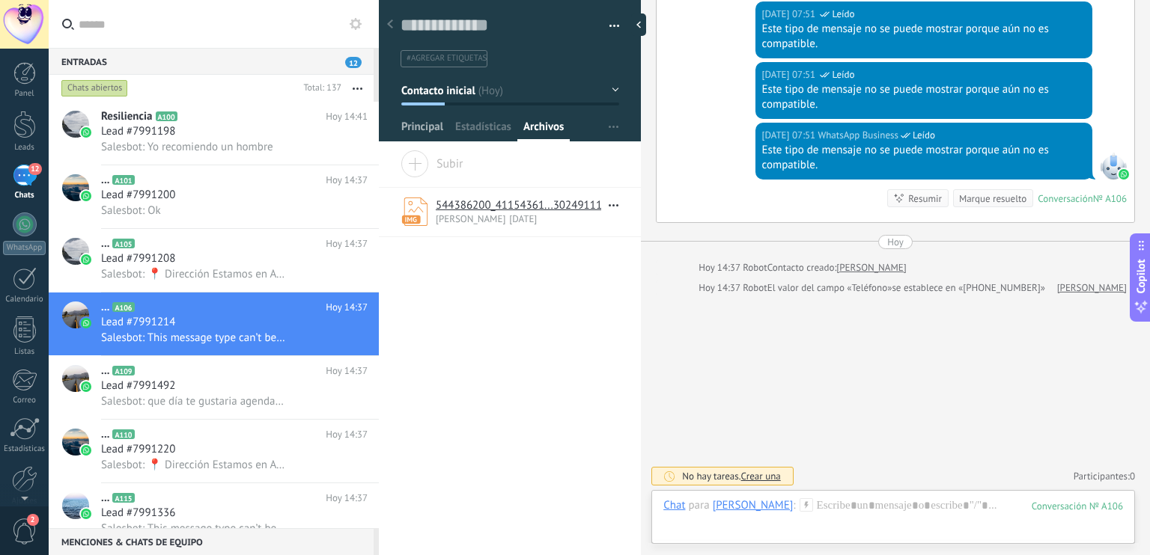
click at [415, 126] on span "Principal" at bounding box center [422, 131] width 42 height 22
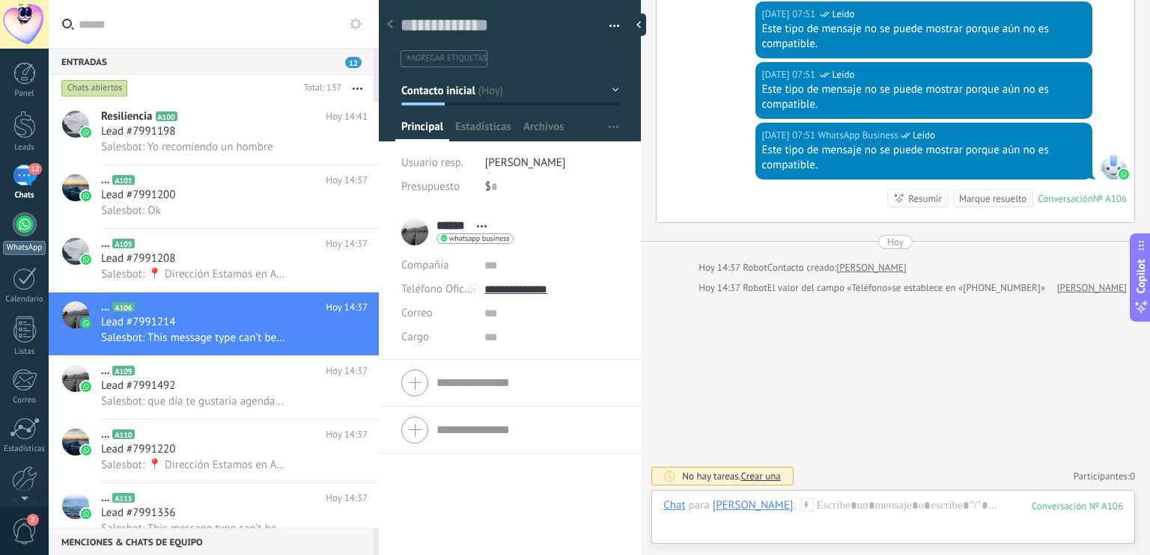
click at [19, 241] on div "WhatsApp" at bounding box center [24, 248] width 43 height 14
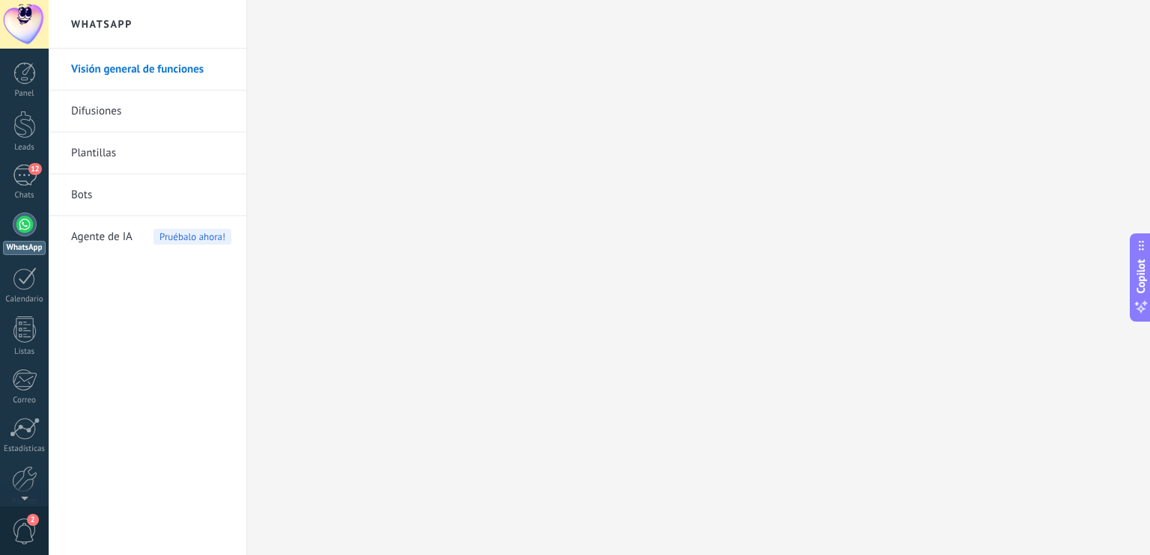
click at [141, 116] on link "Difusiones" at bounding box center [151, 112] width 160 height 42
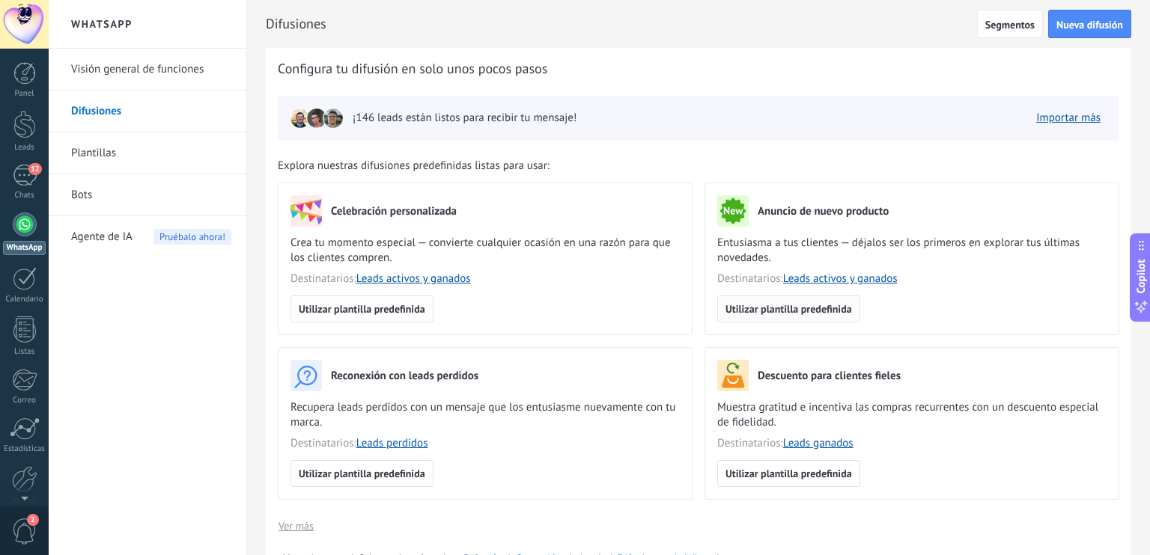
click at [821, 302] on button "Utilizar plantilla predefinida" at bounding box center [788, 309] width 143 height 27
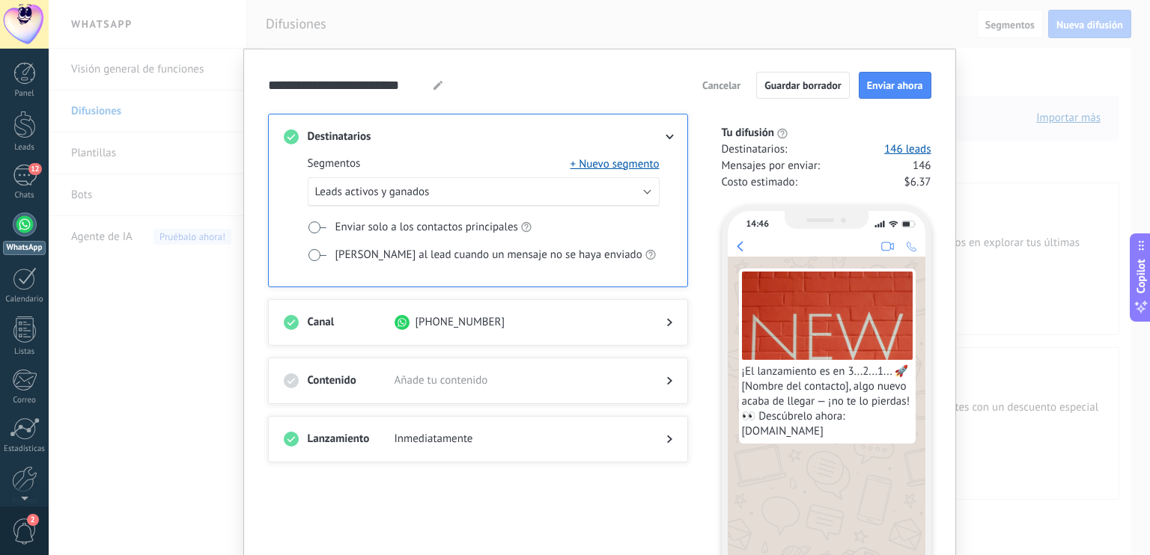
click at [667, 380] on use at bounding box center [669, 381] width 5 height 8
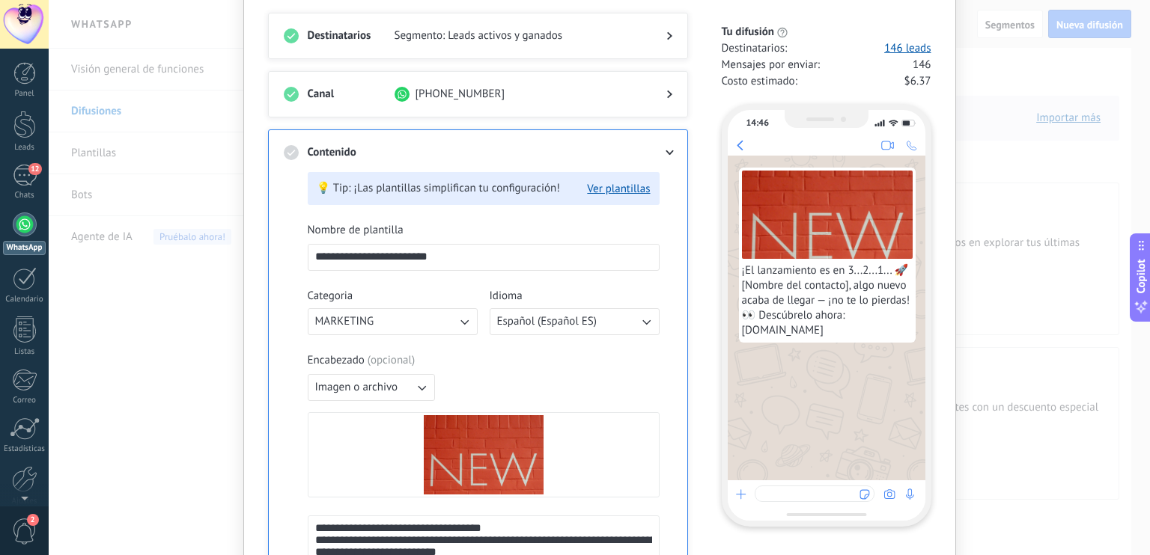
scroll to position [102, 0]
click at [620, 186] on button "Ver plantillas" at bounding box center [618, 188] width 63 height 14
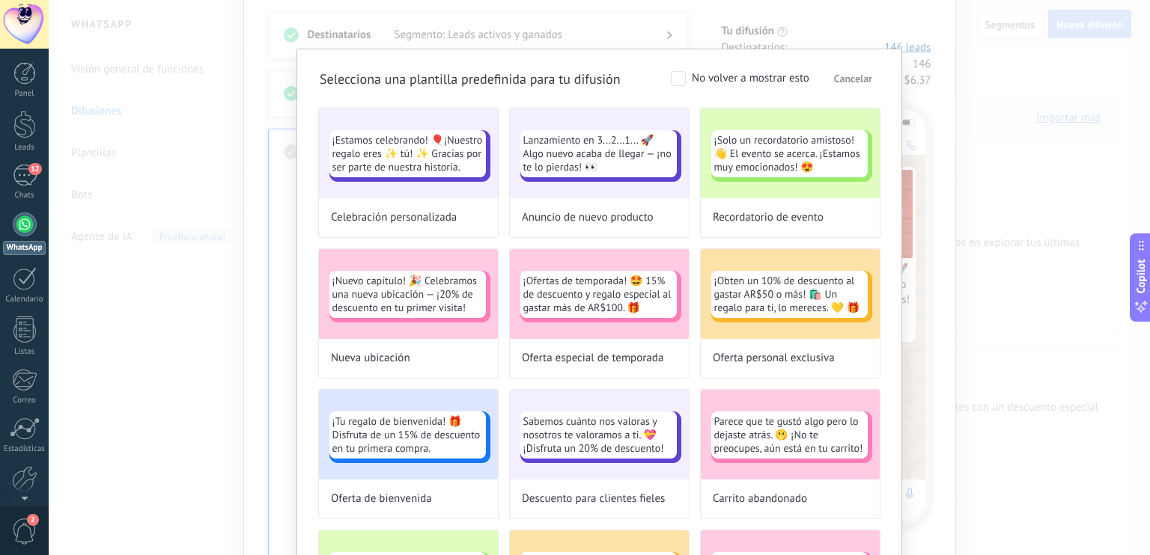
click at [750, 77] on div "No volver a mostrar esto" at bounding box center [751, 78] width 118 height 15
click at [841, 74] on span "Cancelar" at bounding box center [853, 78] width 38 height 10
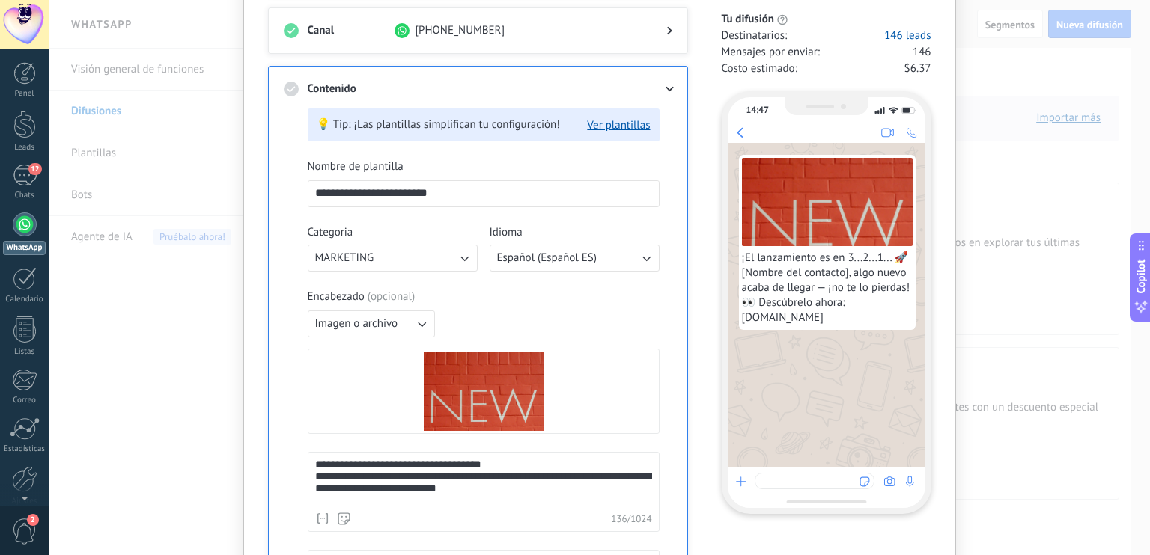
scroll to position [164, 0]
click at [677, 85] on div "**********" at bounding box center [478, 490] width 420 height 847
click at [666, 85] on div at bounding box center [657, 89] width 30 height 15
click at [665, 94] on div at bounding box center [657, 89] width 30 height 15
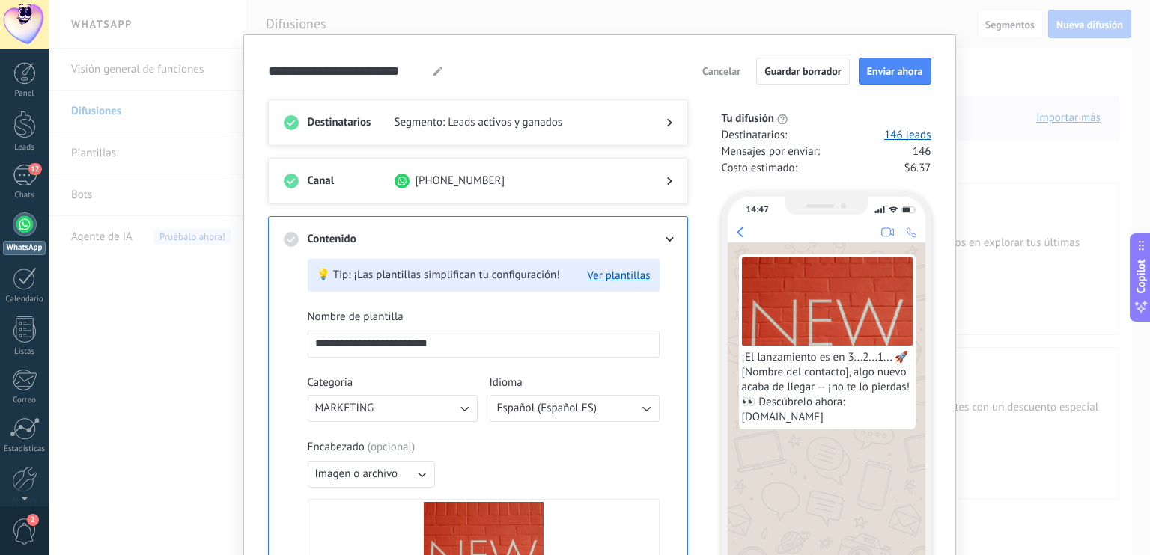
scroll to position [13, 0]
click at [430, 8] on div "**********" at bounding box center [599, 277] width 1101 height 555
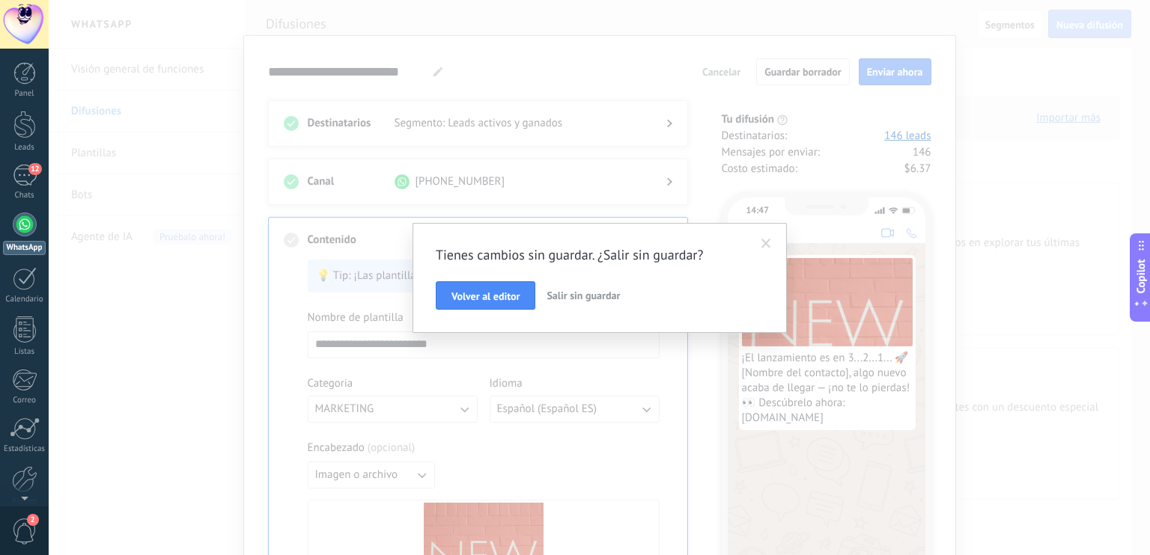
click at [578, 291] on span "Salir sin guardar" at bounding box center [582, 295] width 73 height 13
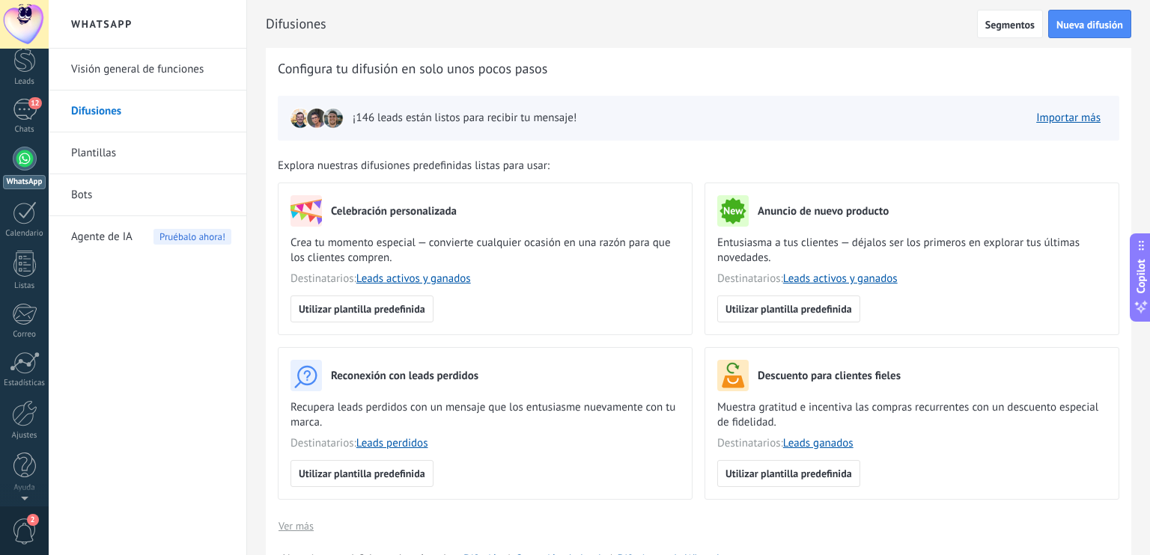
scroll to position [0, 0]
click at [159, 161] on link "Plantillas" at bounding box center [151, 153] width 160 height 42
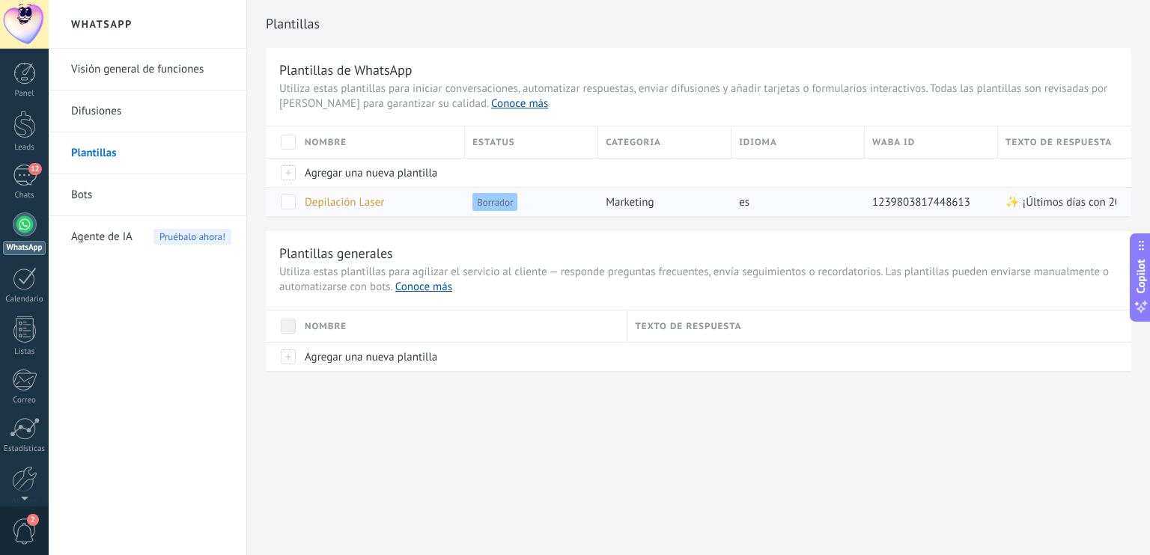
click at [383, 203] on span "Depilación Laser" at bounding box center [344, 202] width 79 height 14
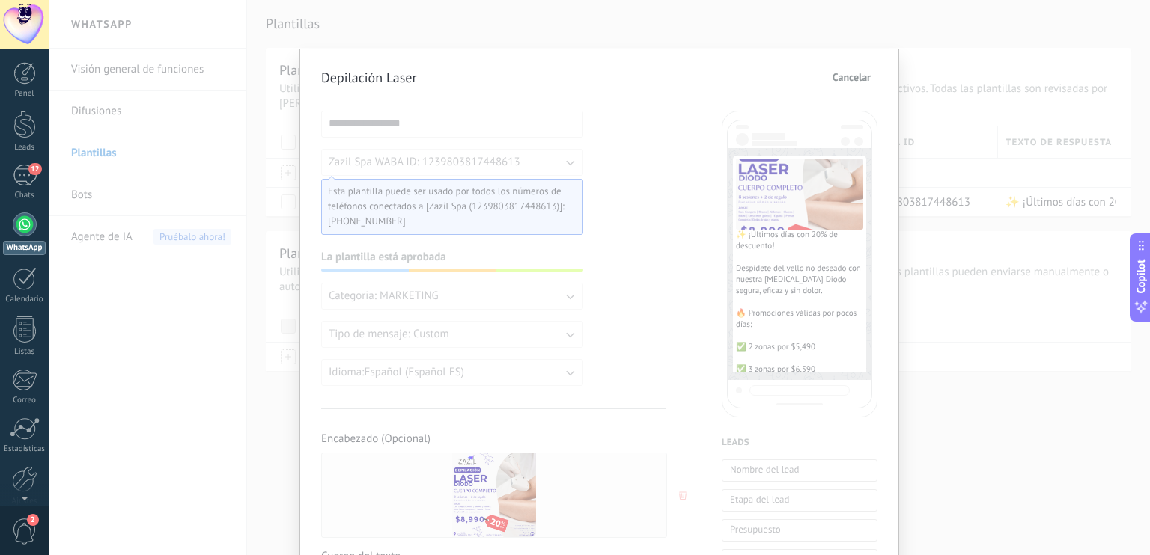
click at [475, 225] on span "[PHONE_NUMBER]" at bounding box center [446, 221] width 237 height 15
click at [374, 83] on h2 "Depilación Laser" at bounding box center [369, 77] width 96 height 17
click at [793, 239] on span "✨ ¡Últimos días con 20% de descuento! Despídete del vello no deseado con nuestr…" at bounding box center [799, 376] width 127 height 292
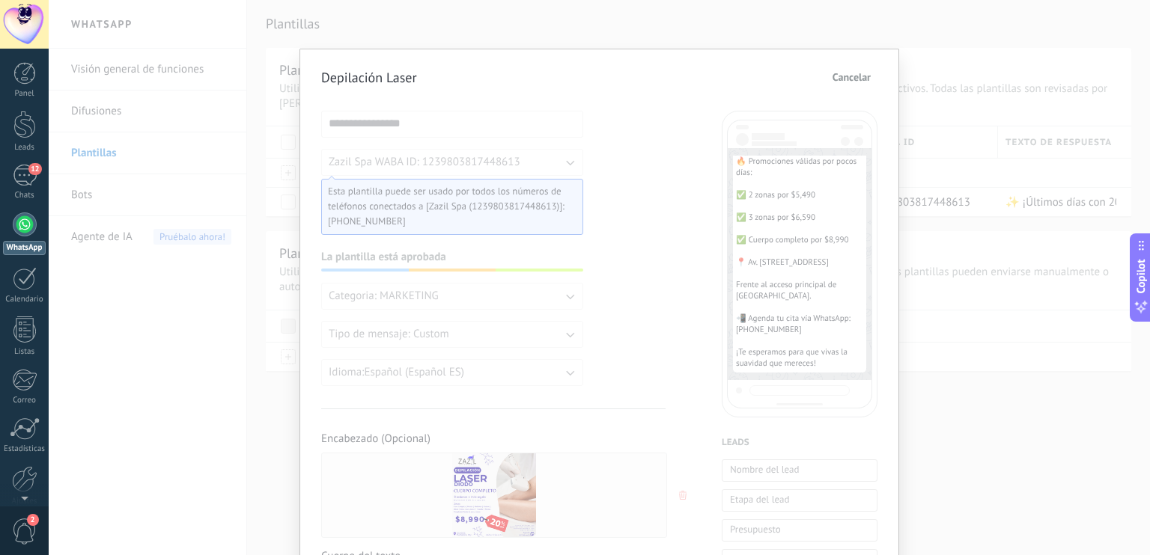
click at [846, 73] on span "Cancelar" at bounding box center [851, 77] width 38 height 10
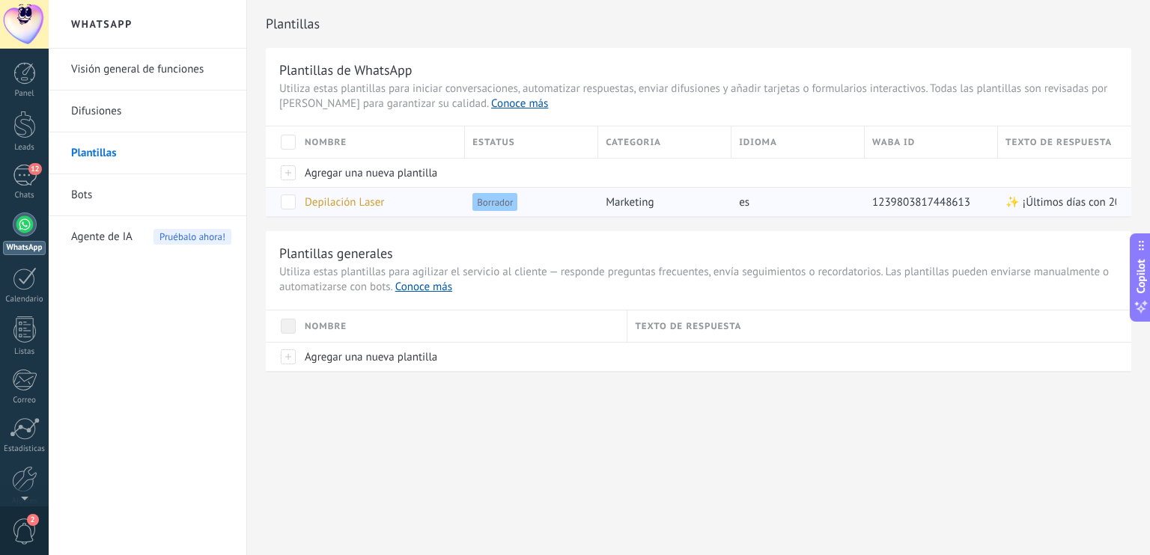
click at [506, 207] on span "Borrador" at bounding box center [494, 202] width 45 height 18
click at [290, 207] on span at bounding box center [288, 202] width 15 height 15
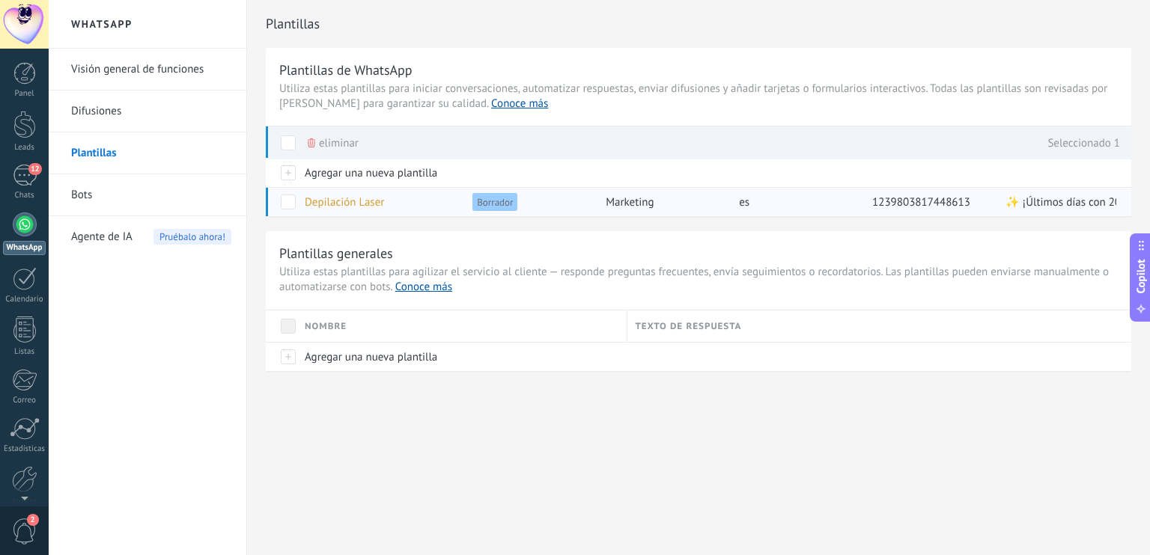
click at [524, 207] on div "Borrador" at bounding box center [528, 202] width 126 height 28
click at [290, 204] on span at bounding box center [288, 202] width 15 height 15
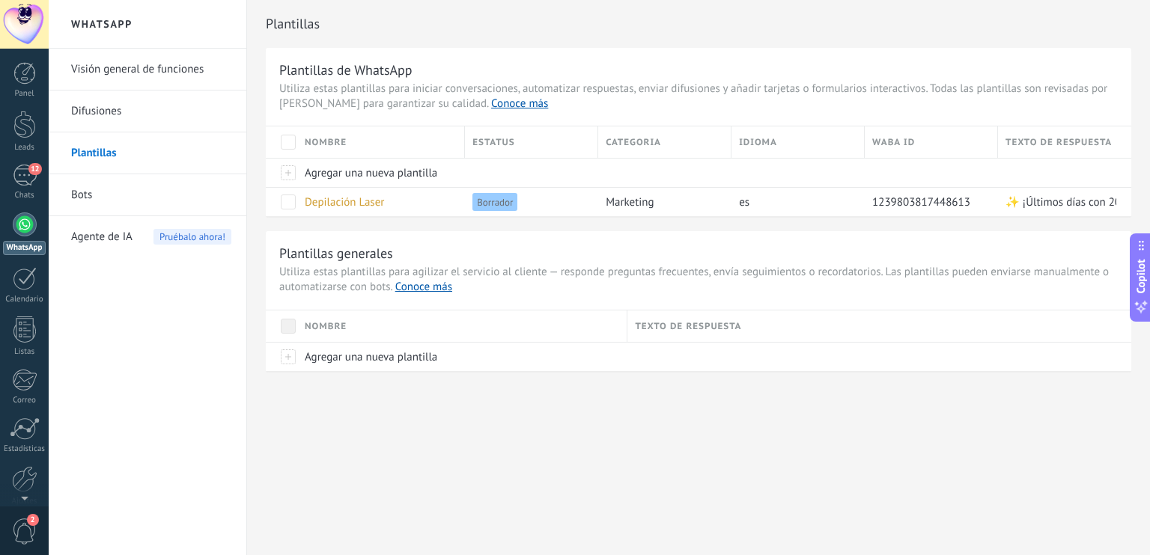
click at [26, 221] on div at bounding box center [25, 225] width 24 height 24
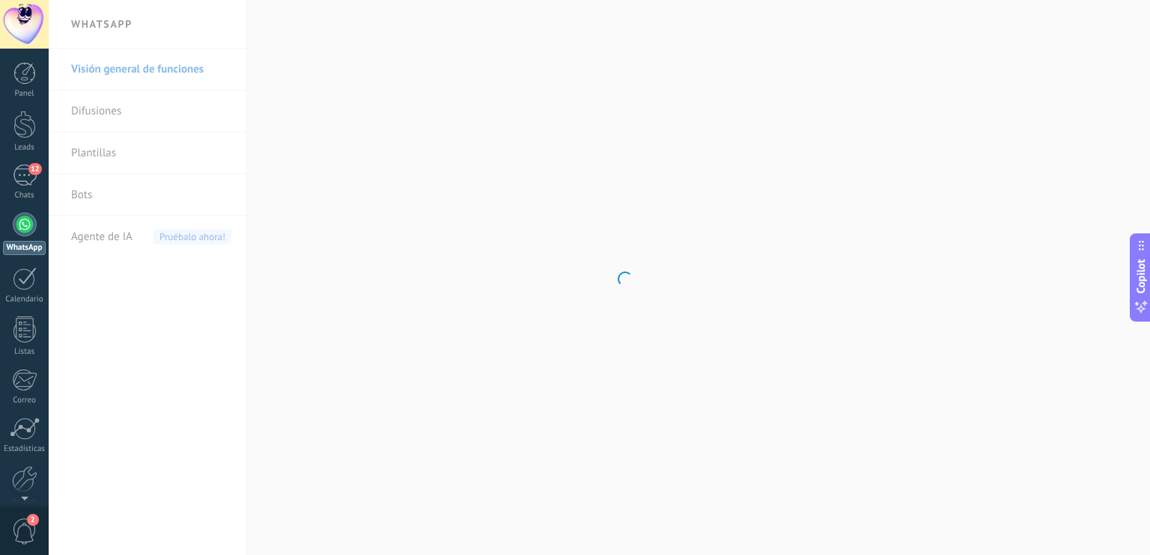
click at [163, 113] on body ".abccls-1,.abccls-2{fill-rule:evenodd}.abccls-2{fill:#fff} .abfcls-1{fill:none}…" at bounding box center [575, 277] width 1150 height 555
click at [132, 113] on link "Difusiones" at bounding box center [151, 112] width 160 height 42
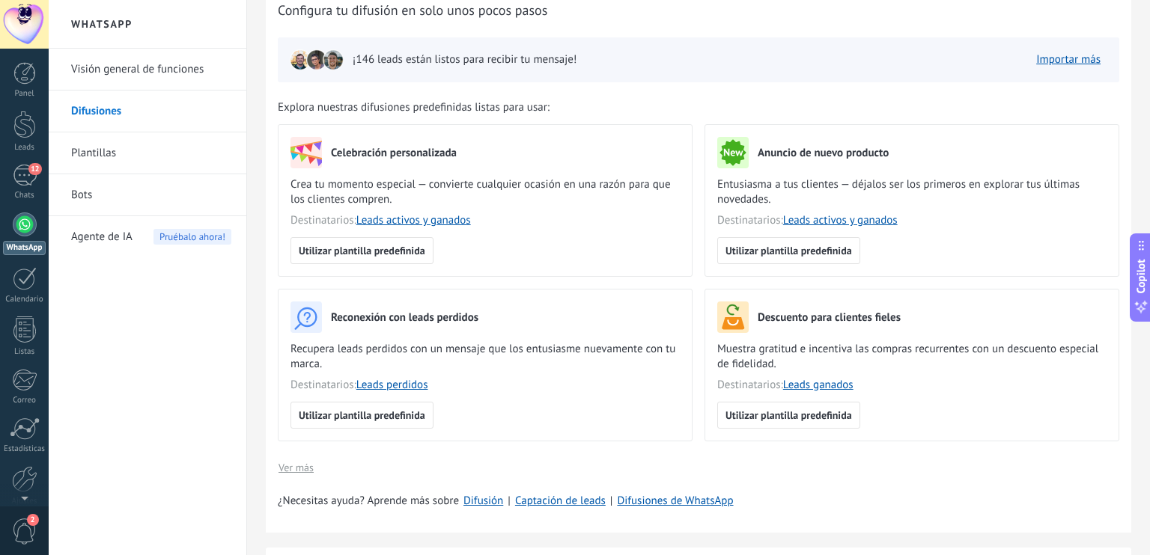
scroll to position [57, 0]
click at [808, 383] on link "Leads ganados" at bounding box center [818, 387] width 70 height 14
